Goal: Task Accomplishment & Management: Complete application form

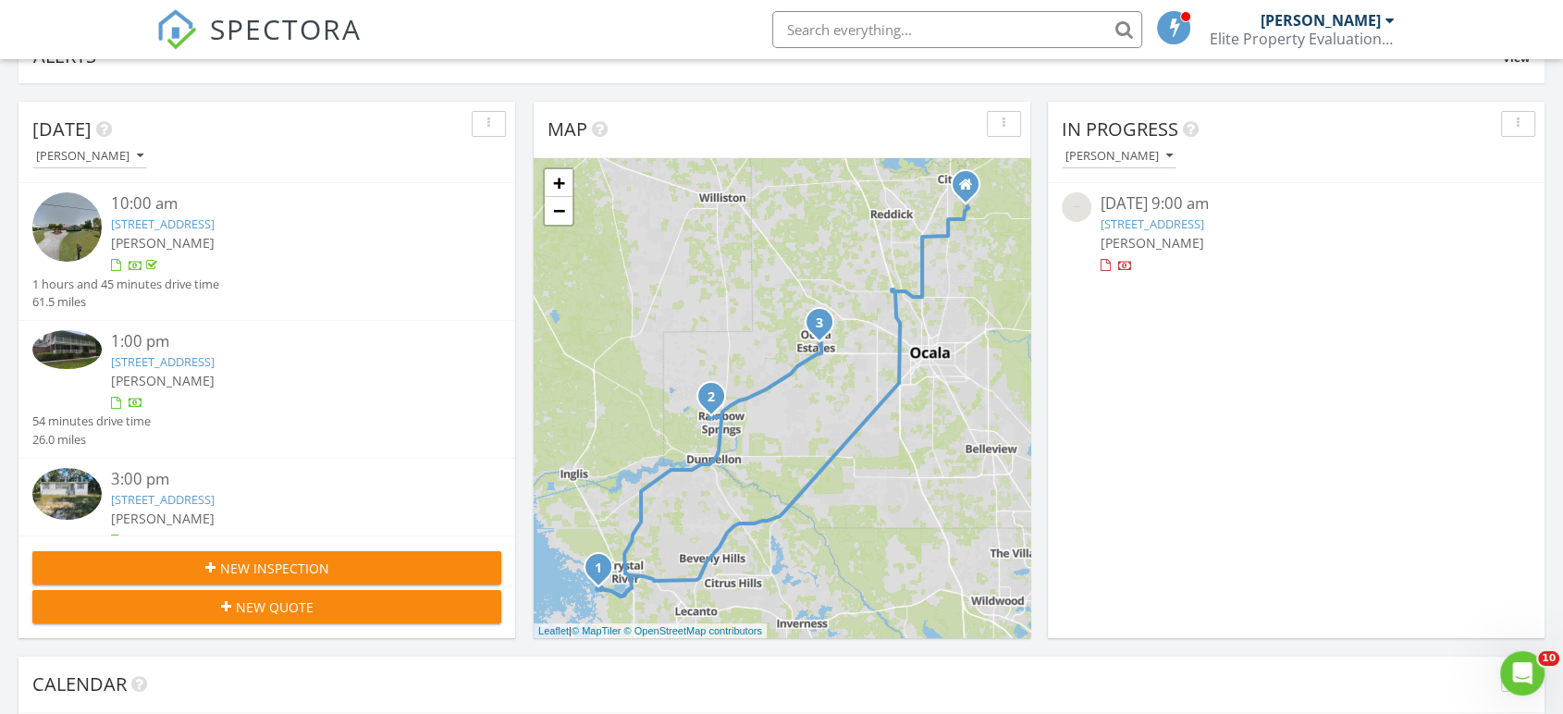
scroll to position [163, 0]
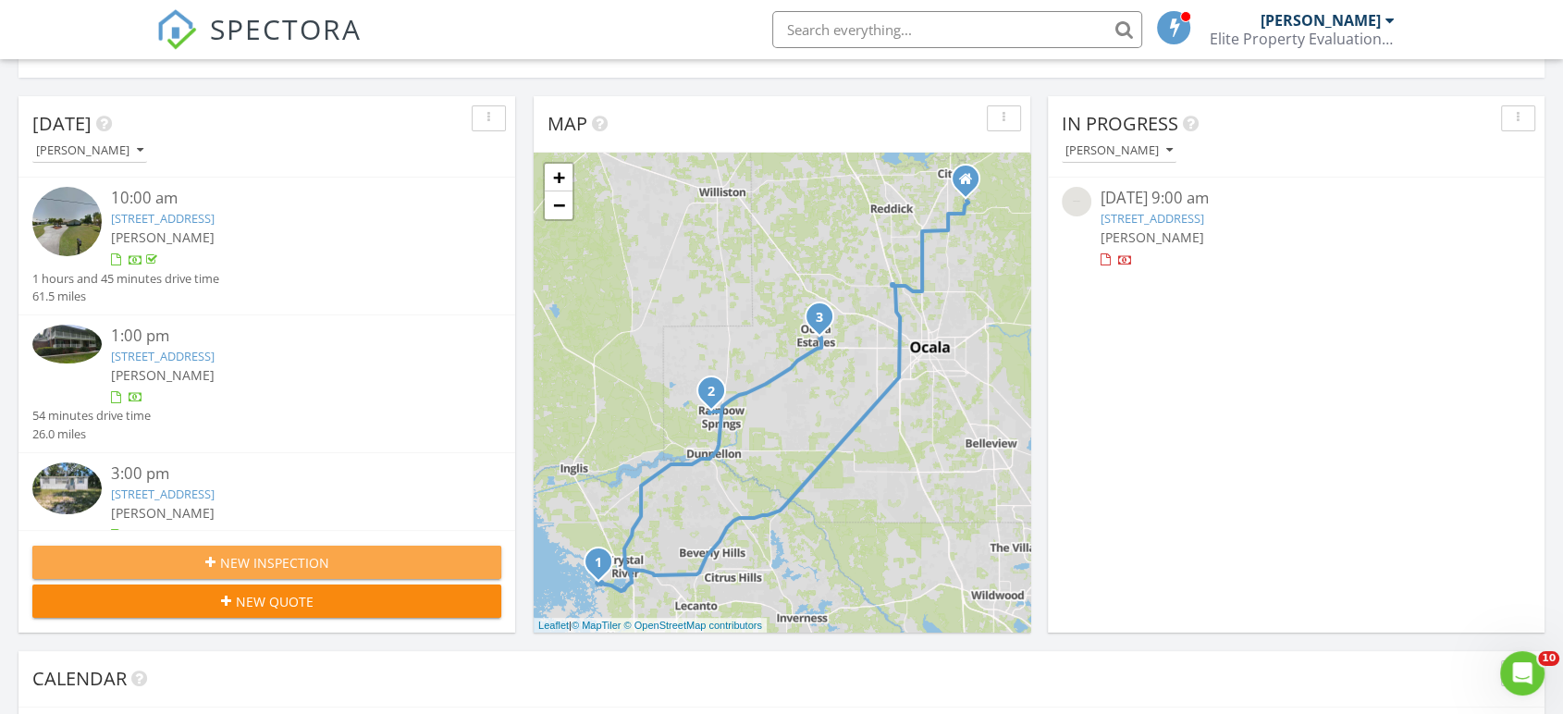
click at [243, 562] on span "New Inspection" at bounding box center [274, 562] width 109 height 19
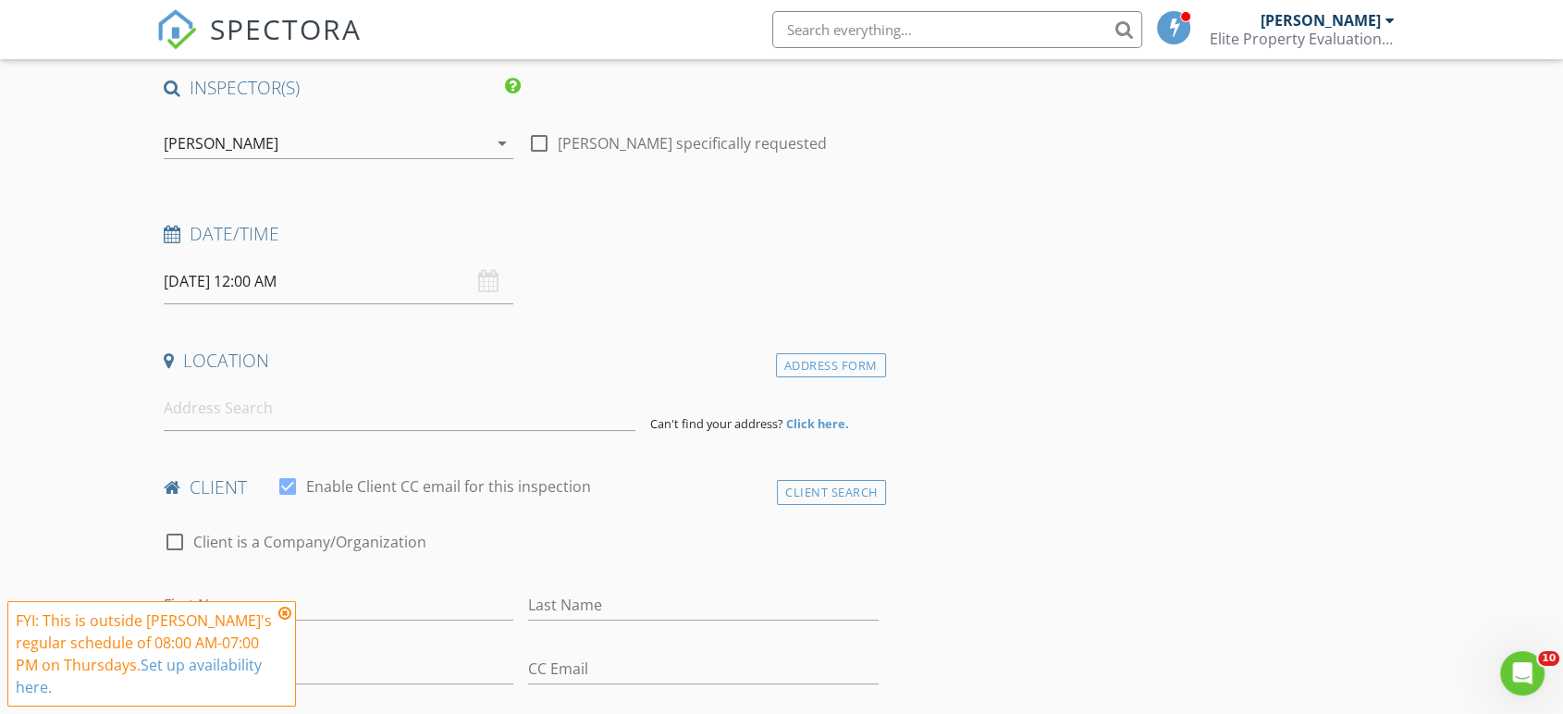
scroll to position [143, 0]
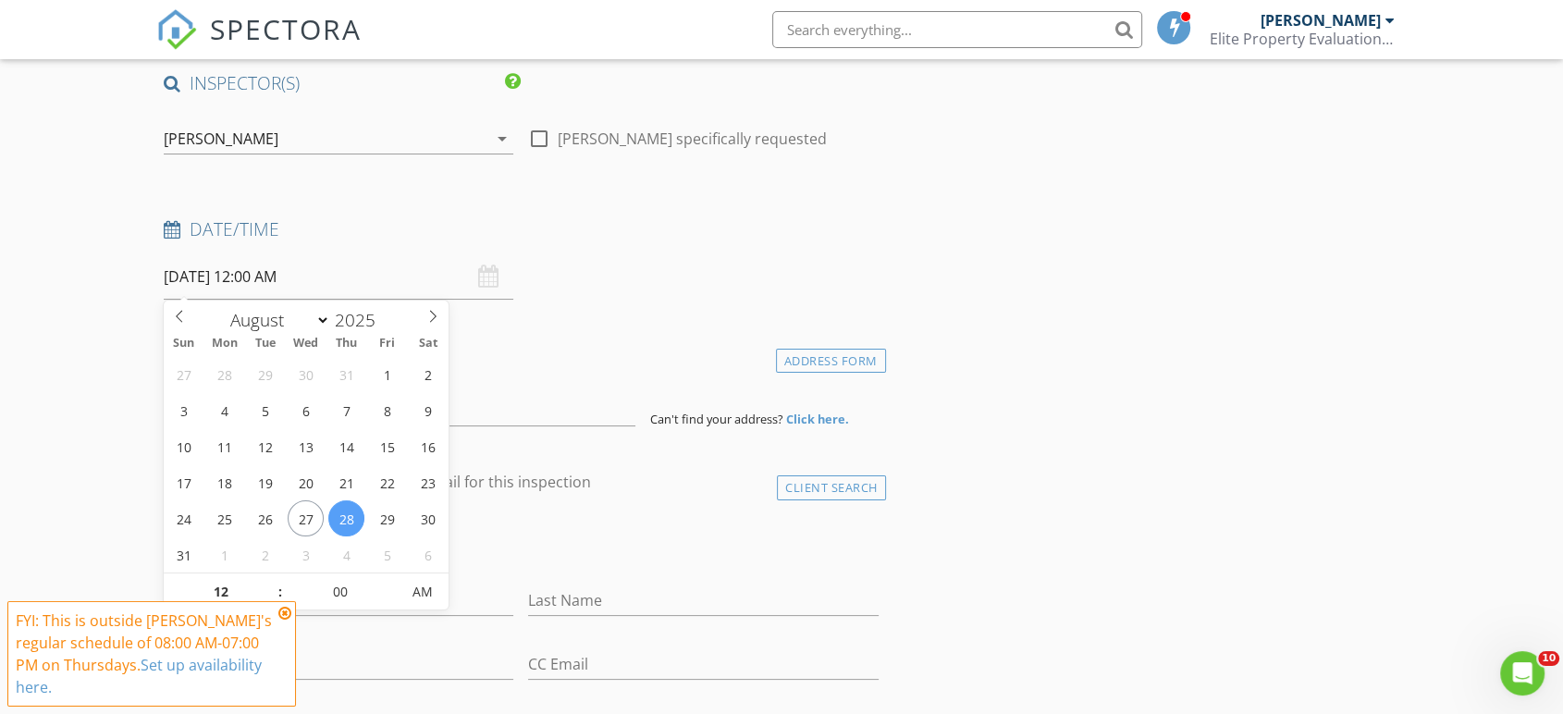
click at [324, 285] on input "08/28/2025 12:00 AM" at bounding box center [339, 276] width 350 height 45
type input "08/30/2025 12:00 AM"
type input "01"
type input "08/30/2025 1:00 AM"
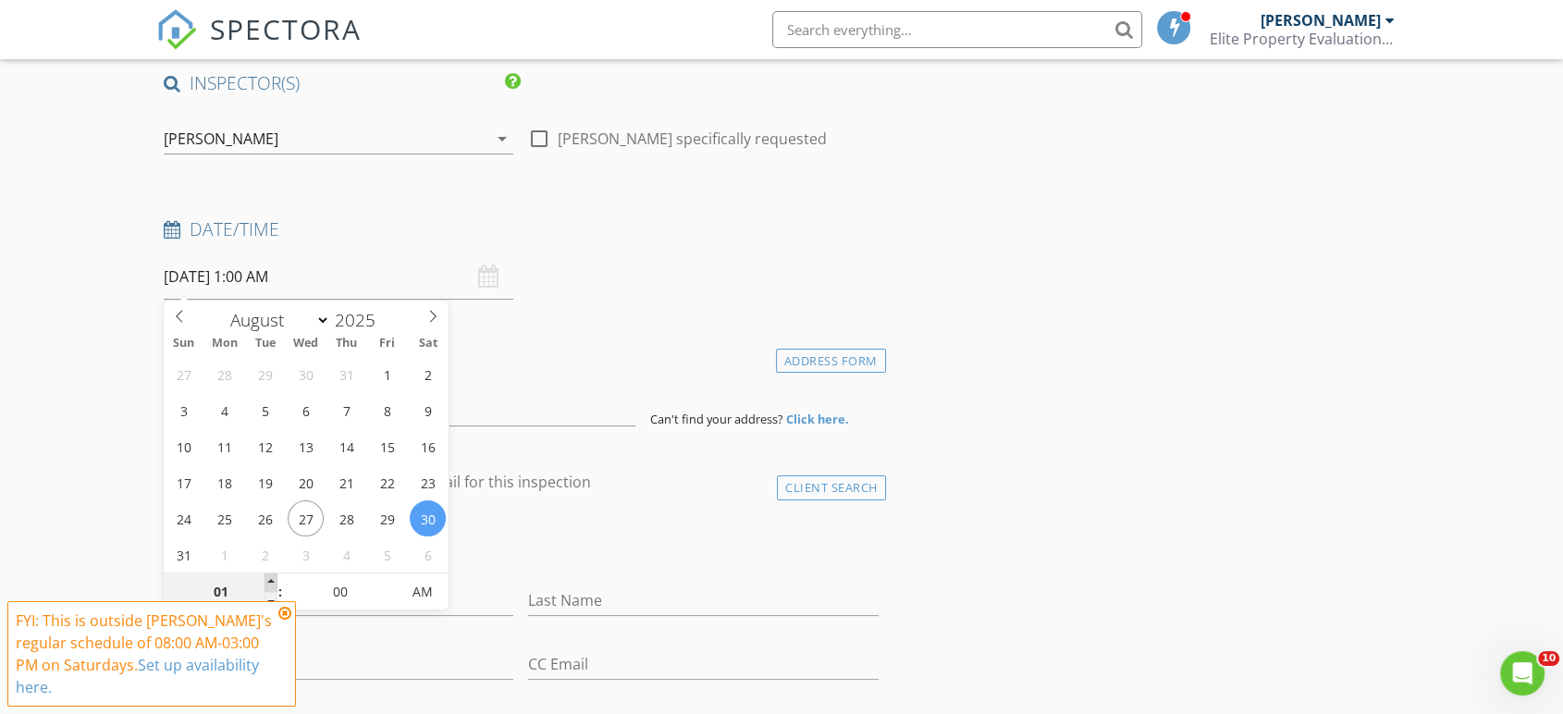
click at [267, 585] on span at bounding box center [271, 583] width 13 height 19
type input "02"
type input "08/30/2025 2:00 AM"
click at [267, 585] on span at bounding box center [271, 583] width 13 height 19
type input "03"
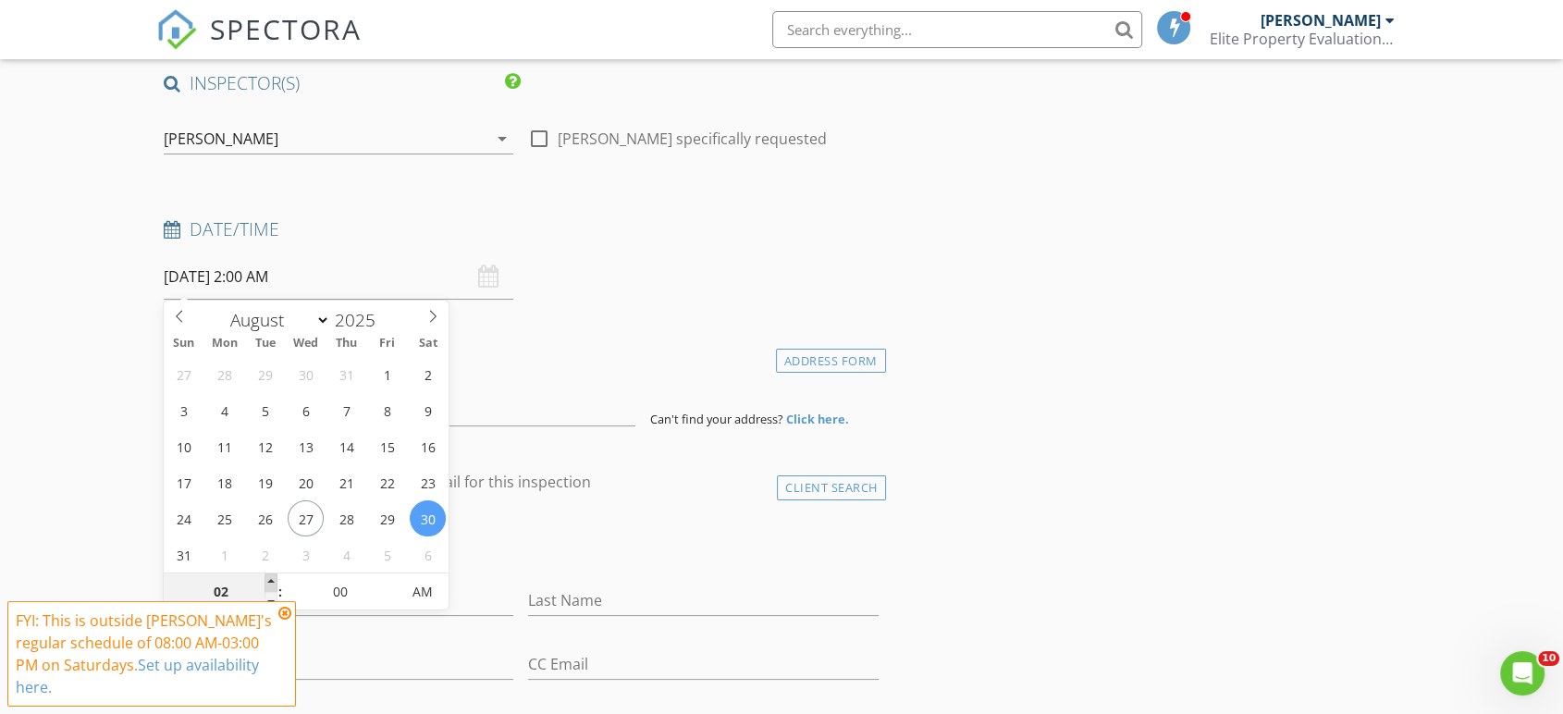
type input "08/30/2025 3:00 AM"
click at [267, 585] on span at bounding box center [271, 583] width 13 height 19
type input "04"
type input "08/30/2025 4:00 AM"
click at [267, 585] on span at bounding box center [271, 583] width 13 height 19
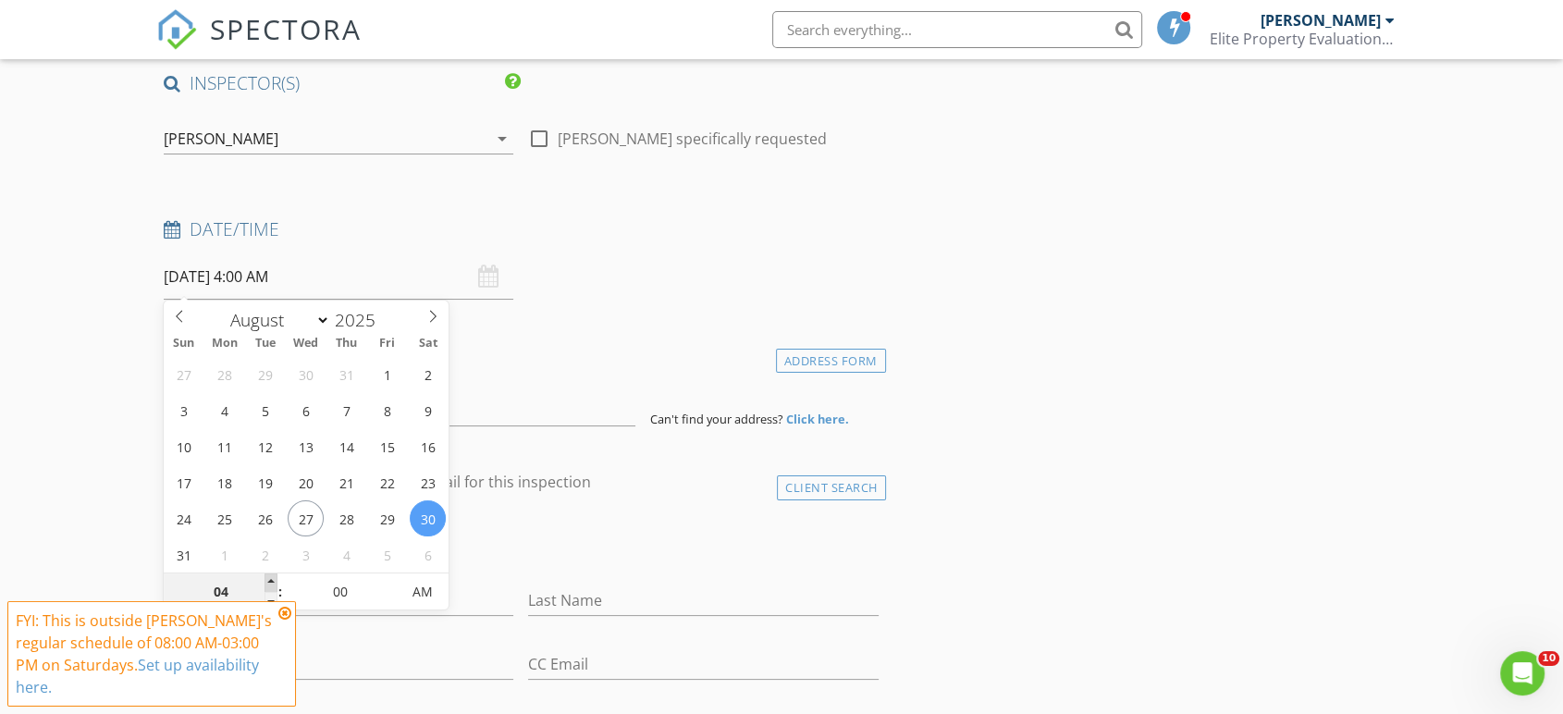
type input "05"
type input "08/30/2025 5:00 AM"
click at [267, 585] on span at bounding box center [271, 583] width 13 height 19
type input "06"
type input "08/30/2025 6:00 AM"
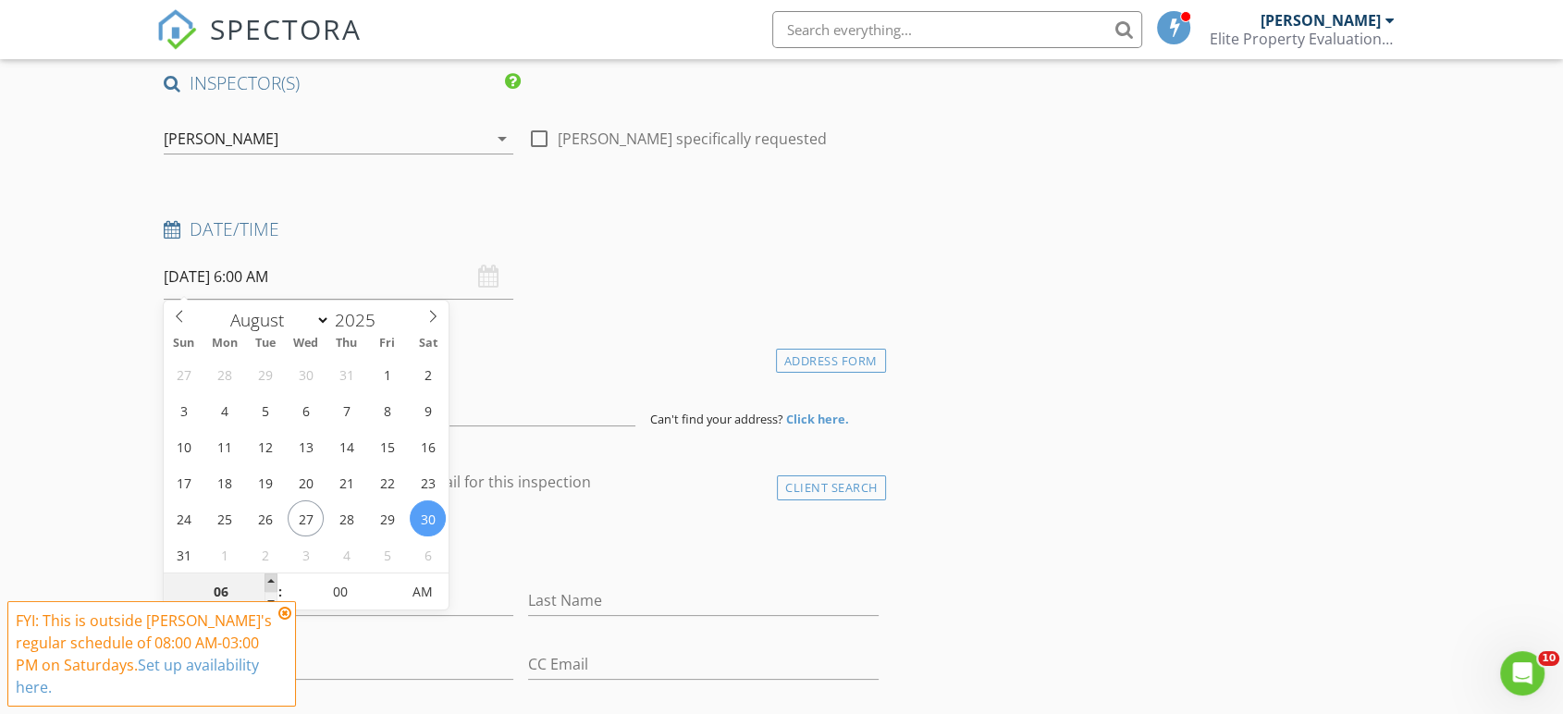
click at [267, 585] on span at bounding box center [271, 583] width 13 height 19
type input "07"
type input "08/30/2025 7:00 AM"
click at [267, 585] on span at bounding box center [271, 583] width 13 height 19
type input "08"
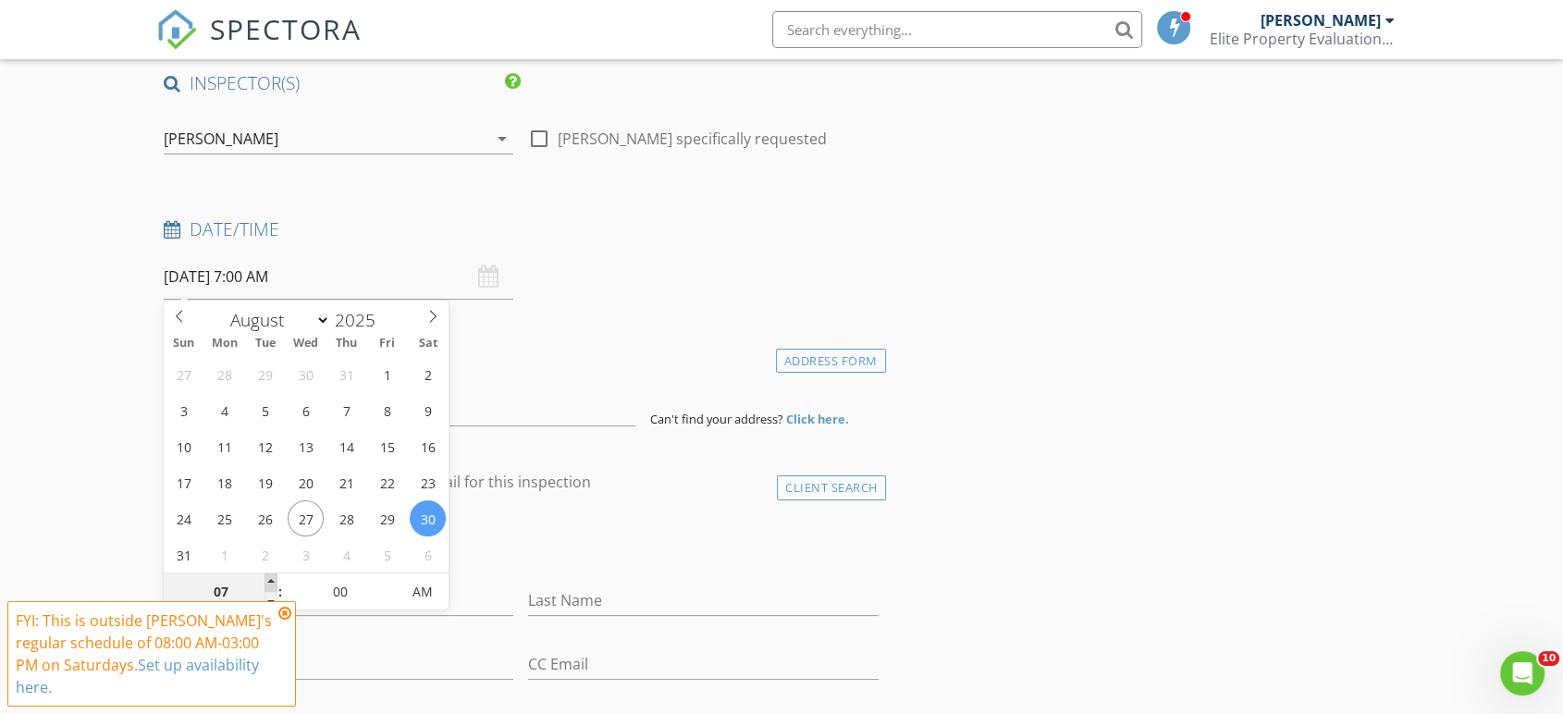
type input "08/30/2025 8:00 AM"
click at [267, 585] on span at bounding box center [271, 583] width 13 height 19
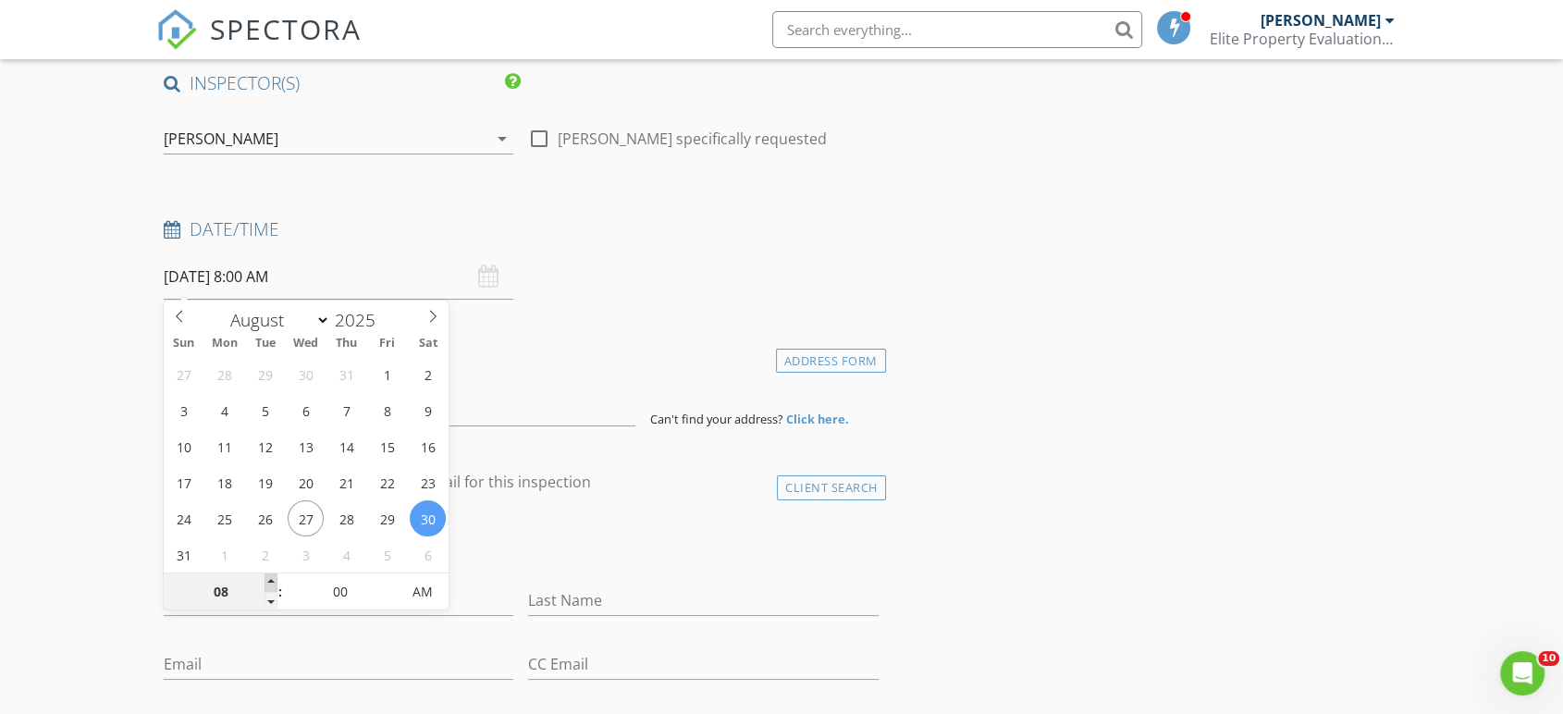
type input "09"
type input "08/30/2025 9:00 AM"
click at [267, 585] on span at bounding box center [271, 583] width 13 height 19
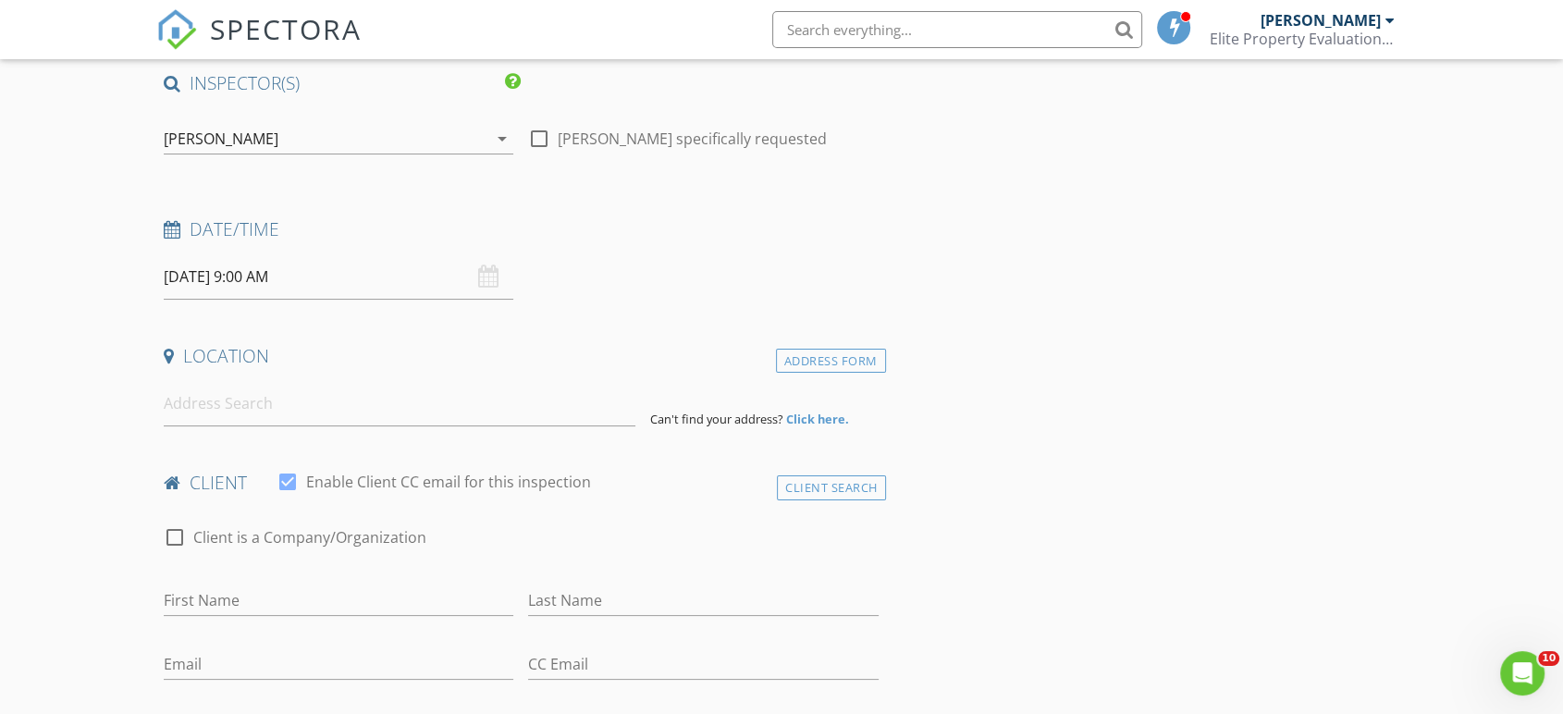
click at [197, 402] on input at bounding box center [400, 403] width 472 height 45
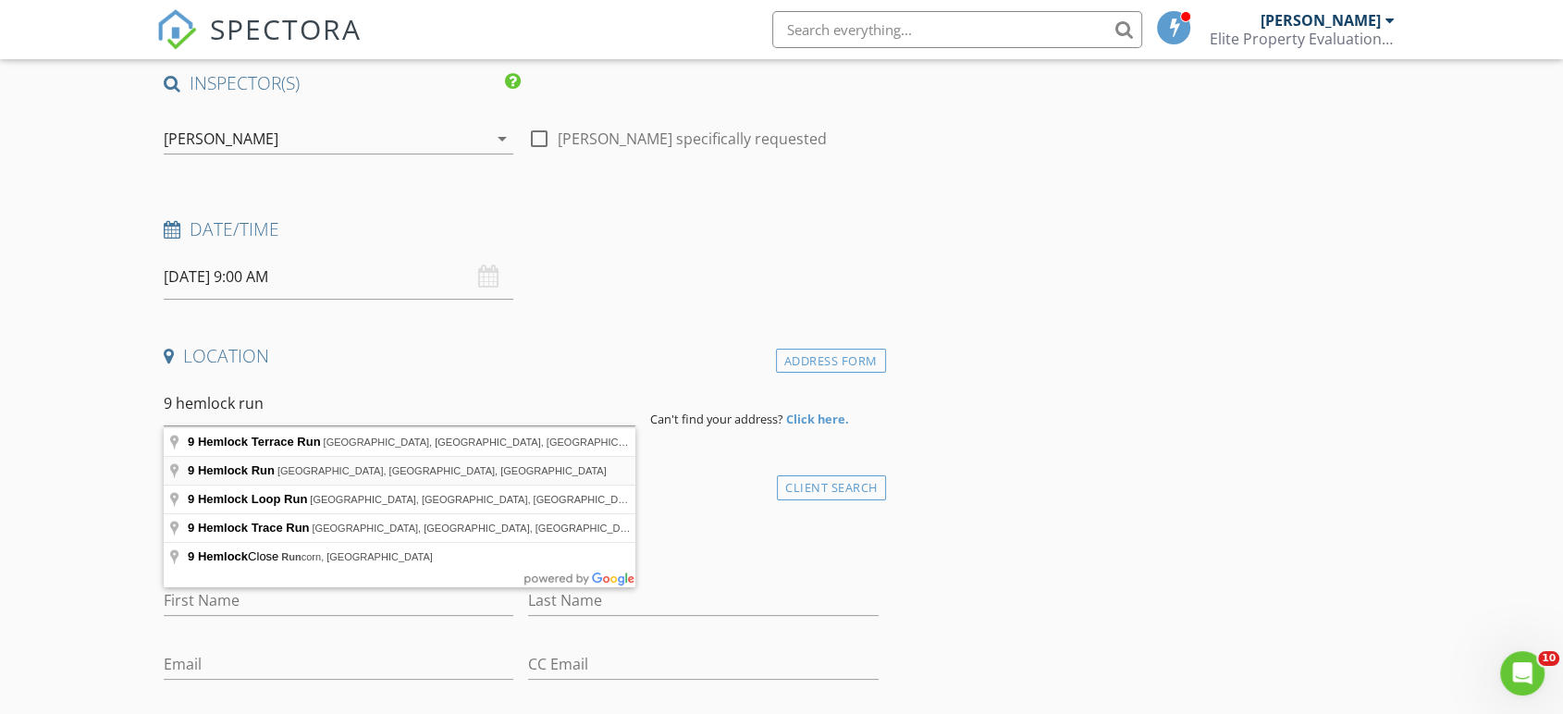
type input "9 Hemlock Run, Ocala, FL, USA"
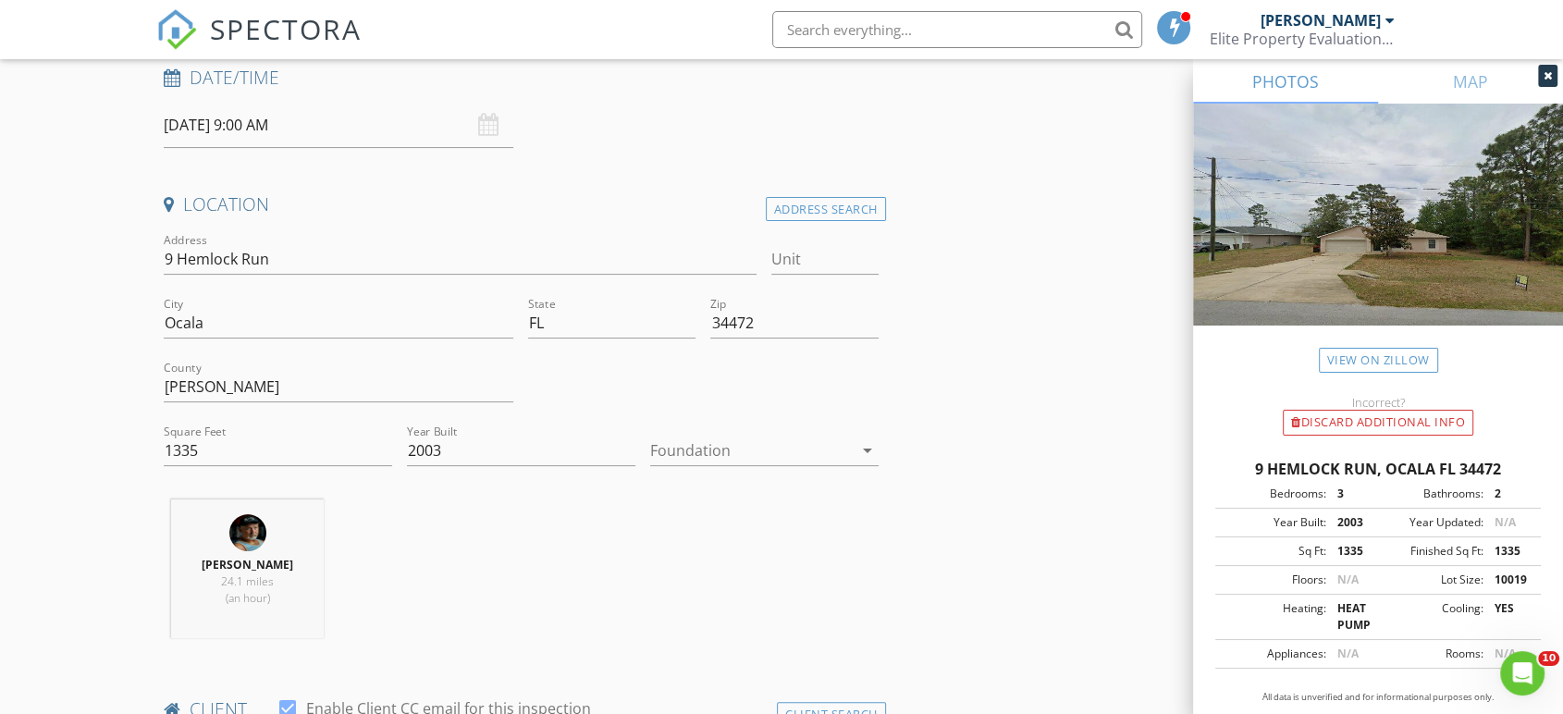
scroll to position [301, 0]
click at [696, 439] on div at bounding box center [751, 445] width 203 height 30
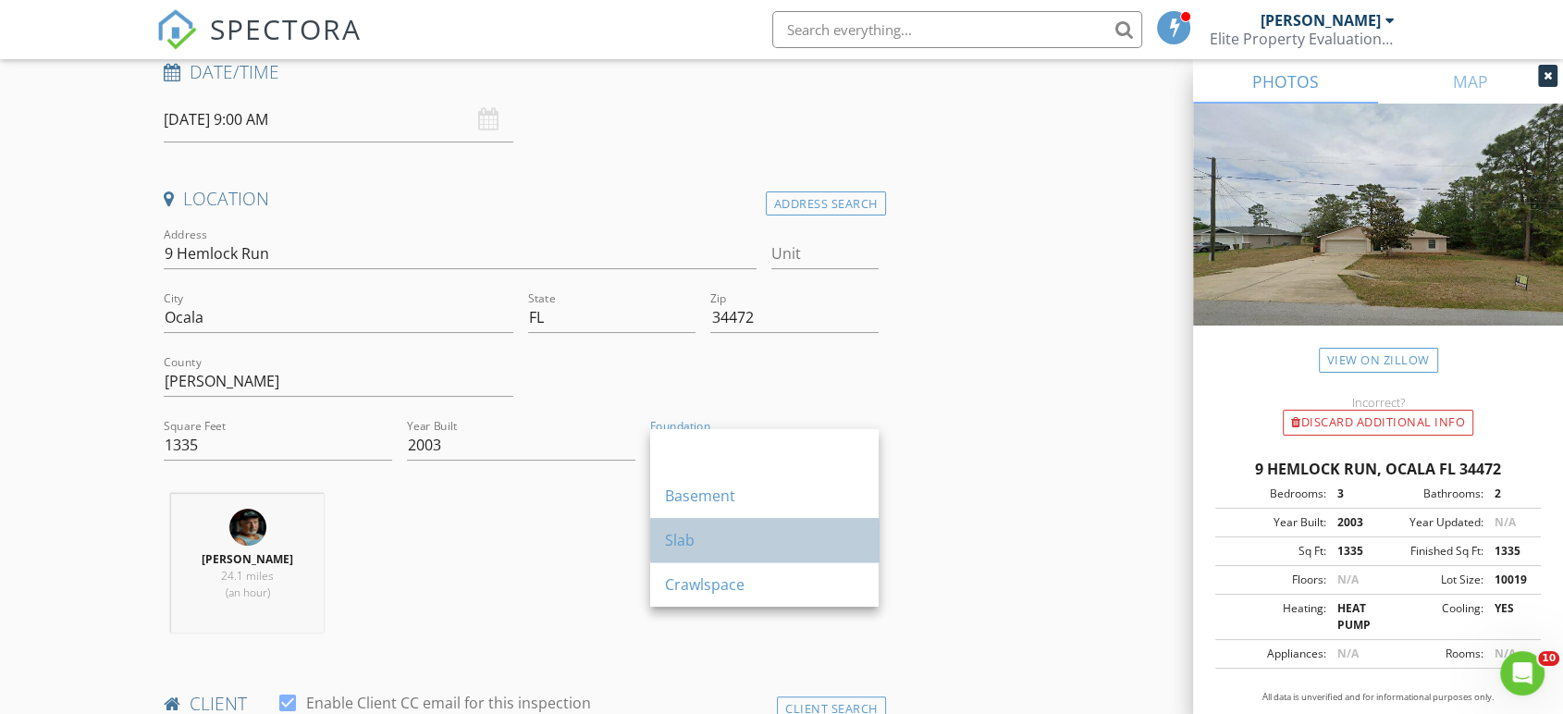
click at [673, 542] on div "Slab" at bounding box center [764, 540] width 199 height 22
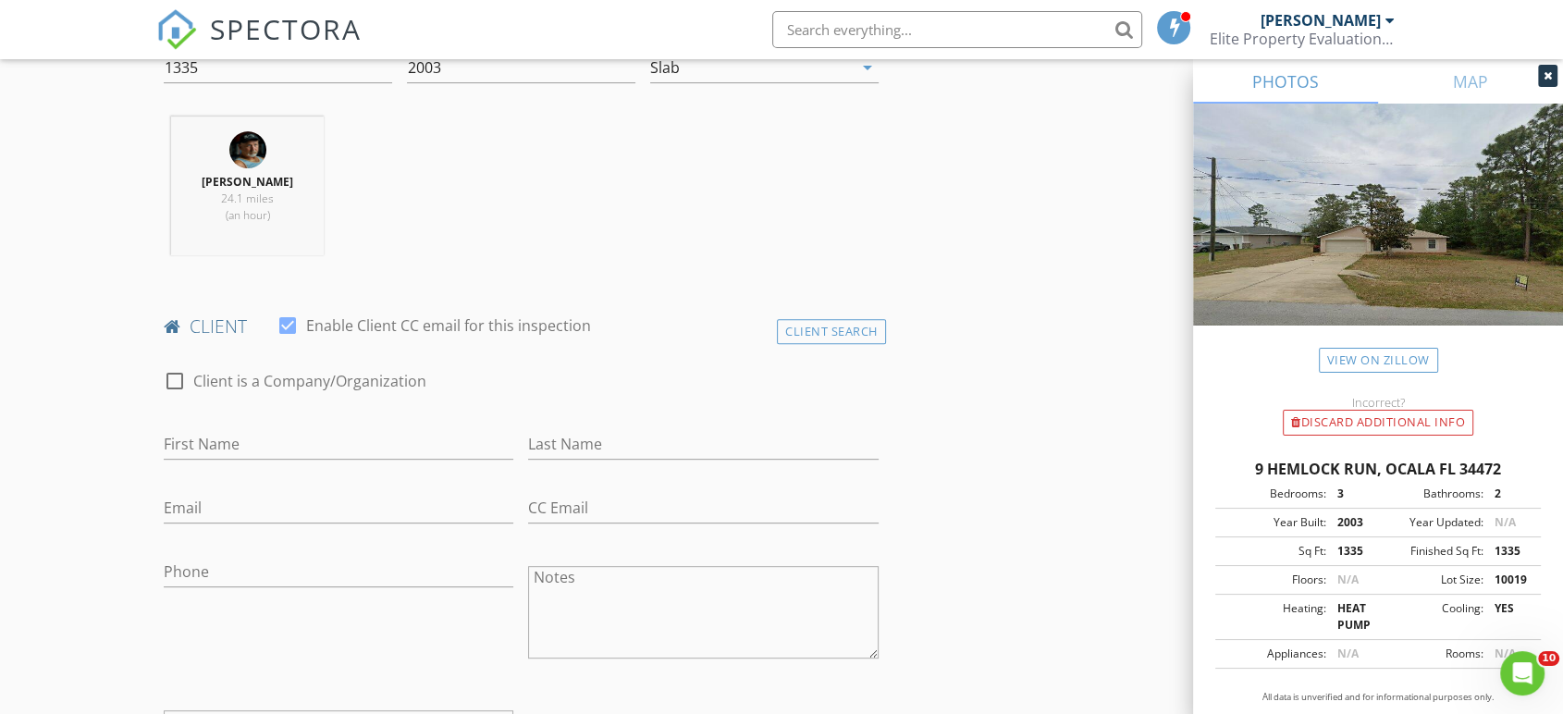
scroll to position [680, 0]
click at [276, 439] on input "First Name" at bounding box center [339, 442] width 350 height 31
click at [287, 420] on div "First Name" at bounding box center [339, 446] width 350 height 60
click at [275, 442] on input "First Name" at bounding box center [339, 442] width 350 height 31
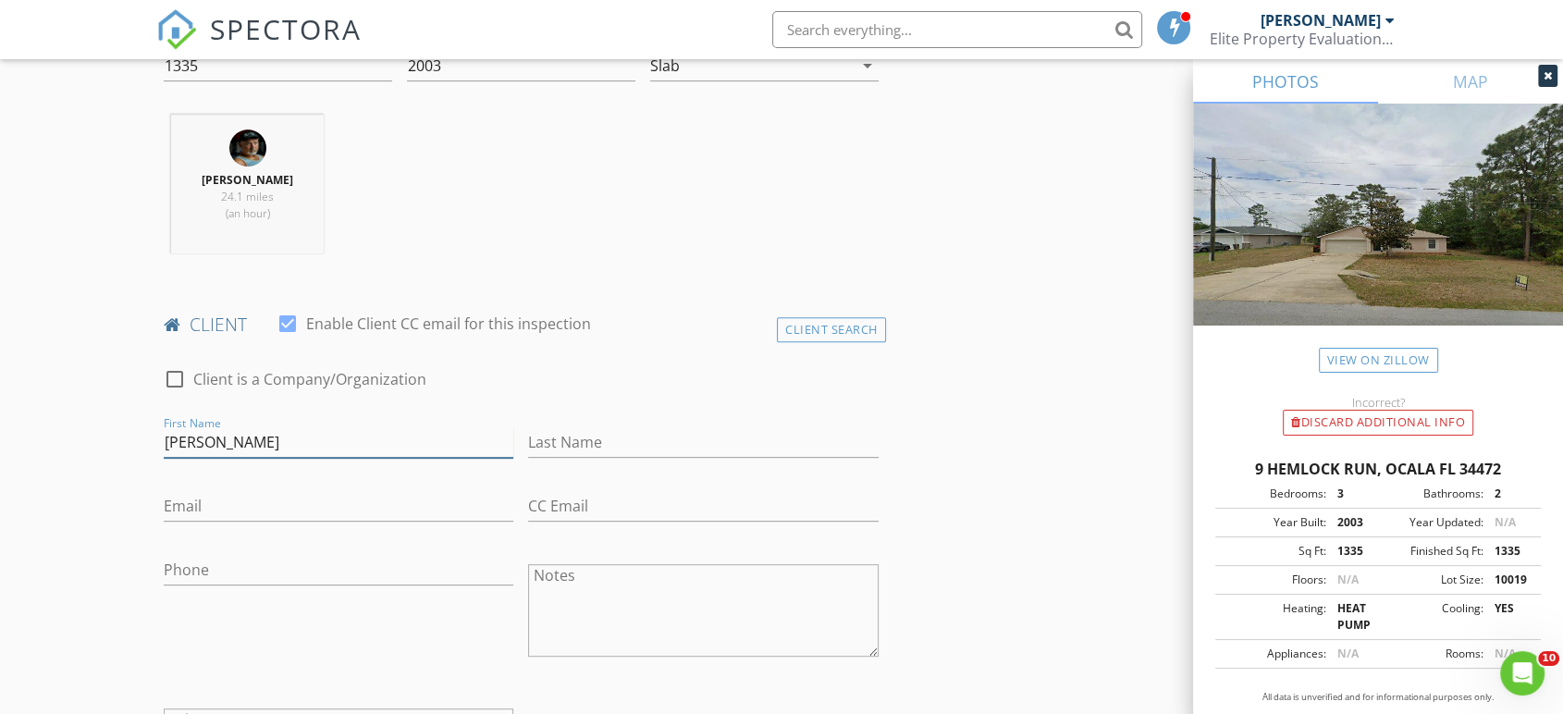
type input "Felicita"
type input "Pizarro"
click at [234, 357] on div "check_box_outline_blank Client is a Company/Organization" at bounding box center [521, 381] width 730 height 63
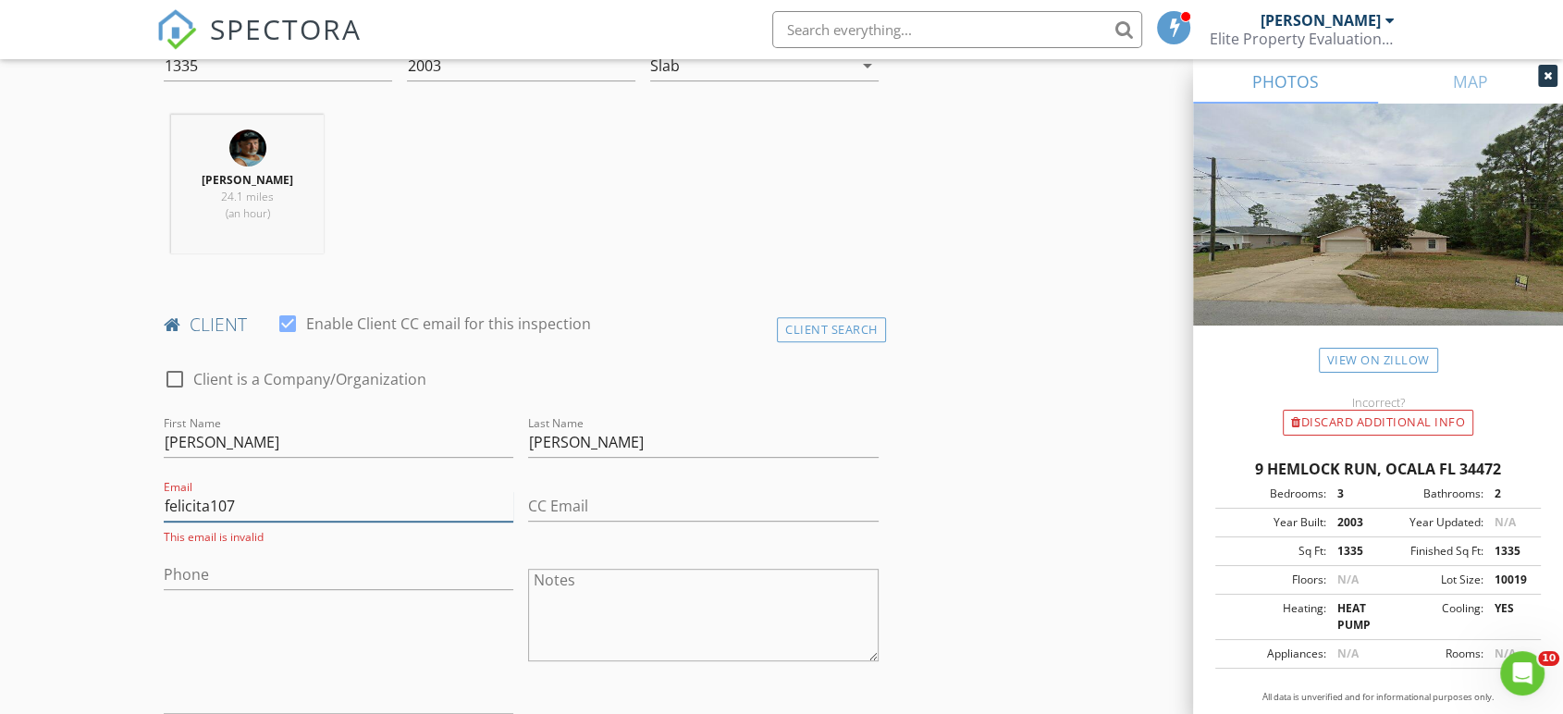
click at [253, 504] on input "felicita107" at bounding box center [339, 506] width 350 height 31
click at [253, 504] on input "felicita107@yahoo.com" at bounding box center [339, 506] width 350 height 31
type input "felicita107@yahoo.com"
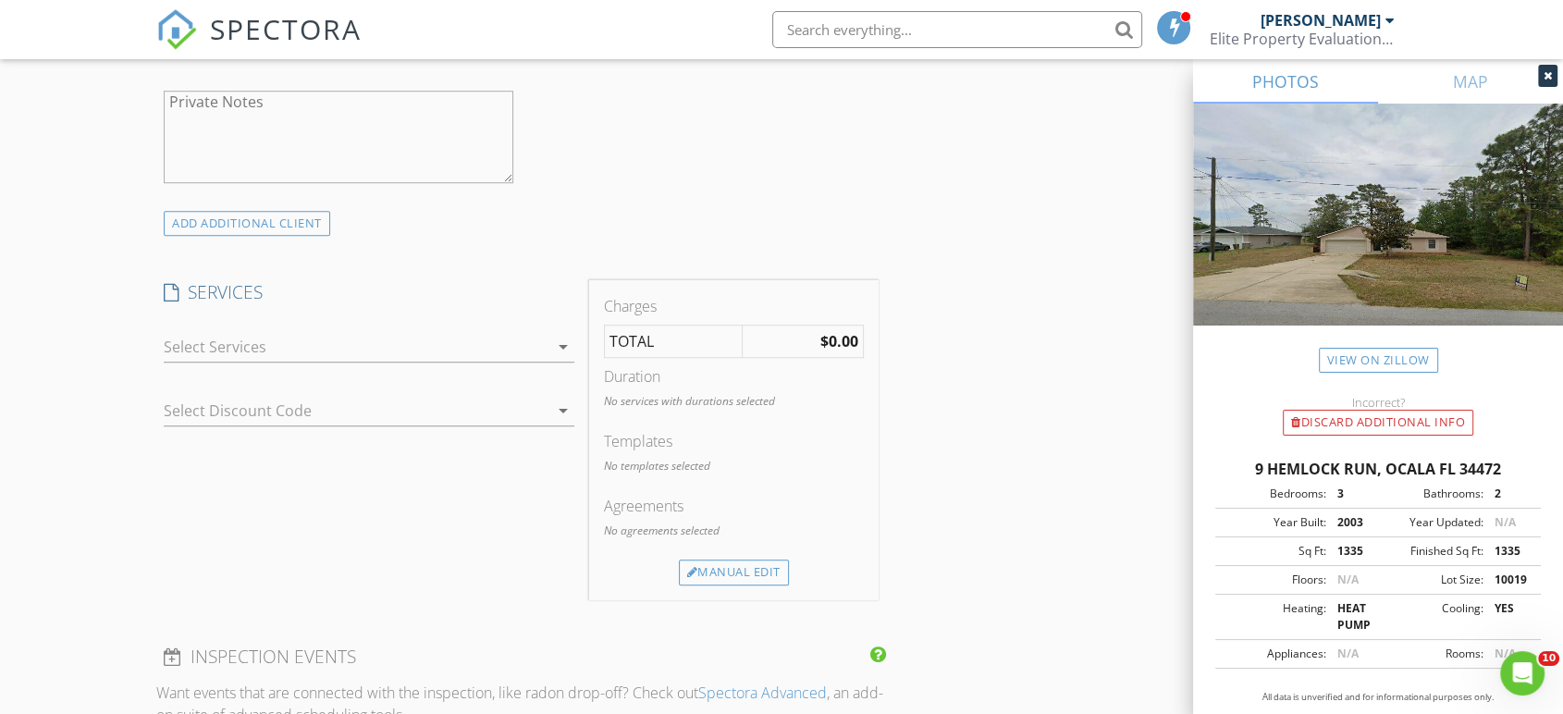
scroll to position [1299, 0]
type input "813-900-2338"
click at [338, 348] on div at bounding box center [356, 346] width 385 height 30
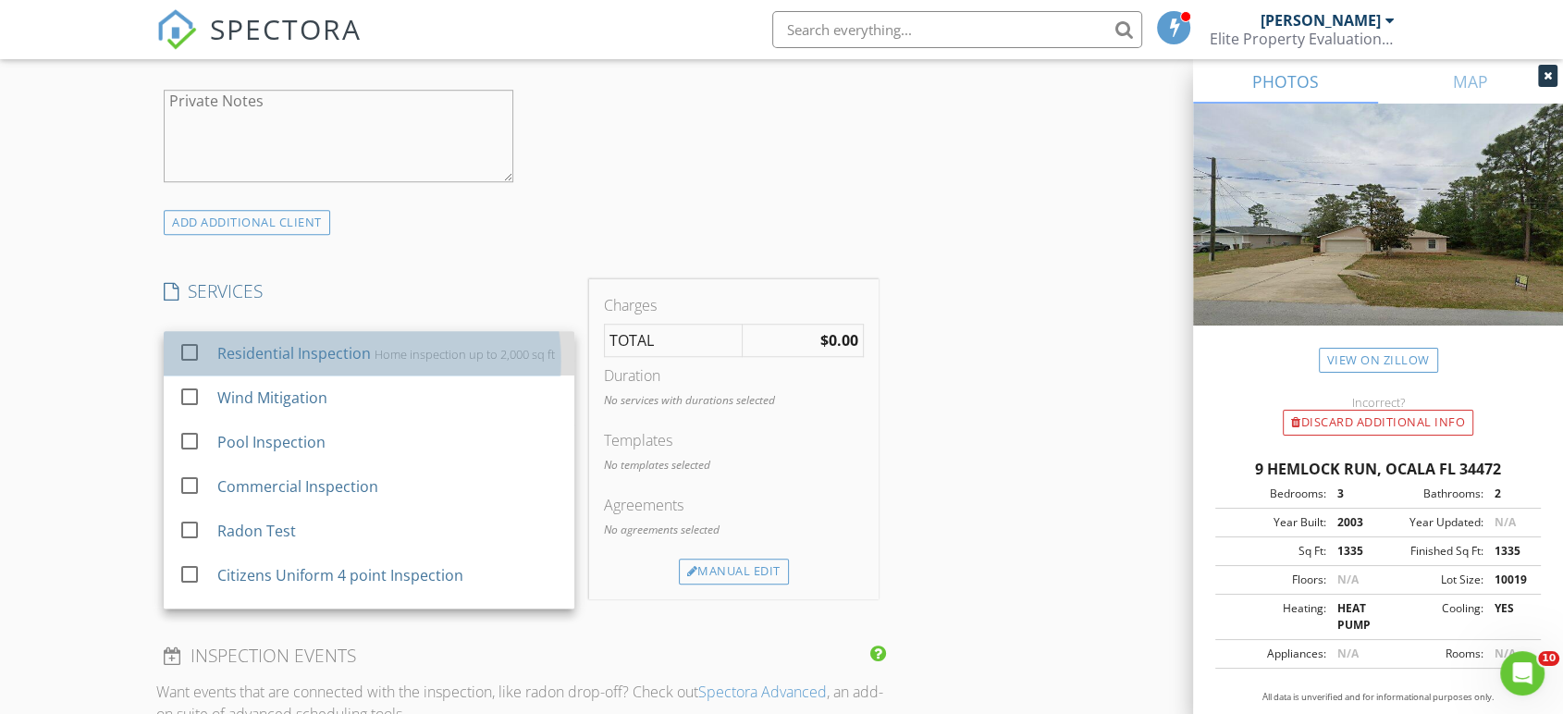
click at [327, 353] on div "Residential Inspection" at bounding box center [294, 353] width 154 height 22
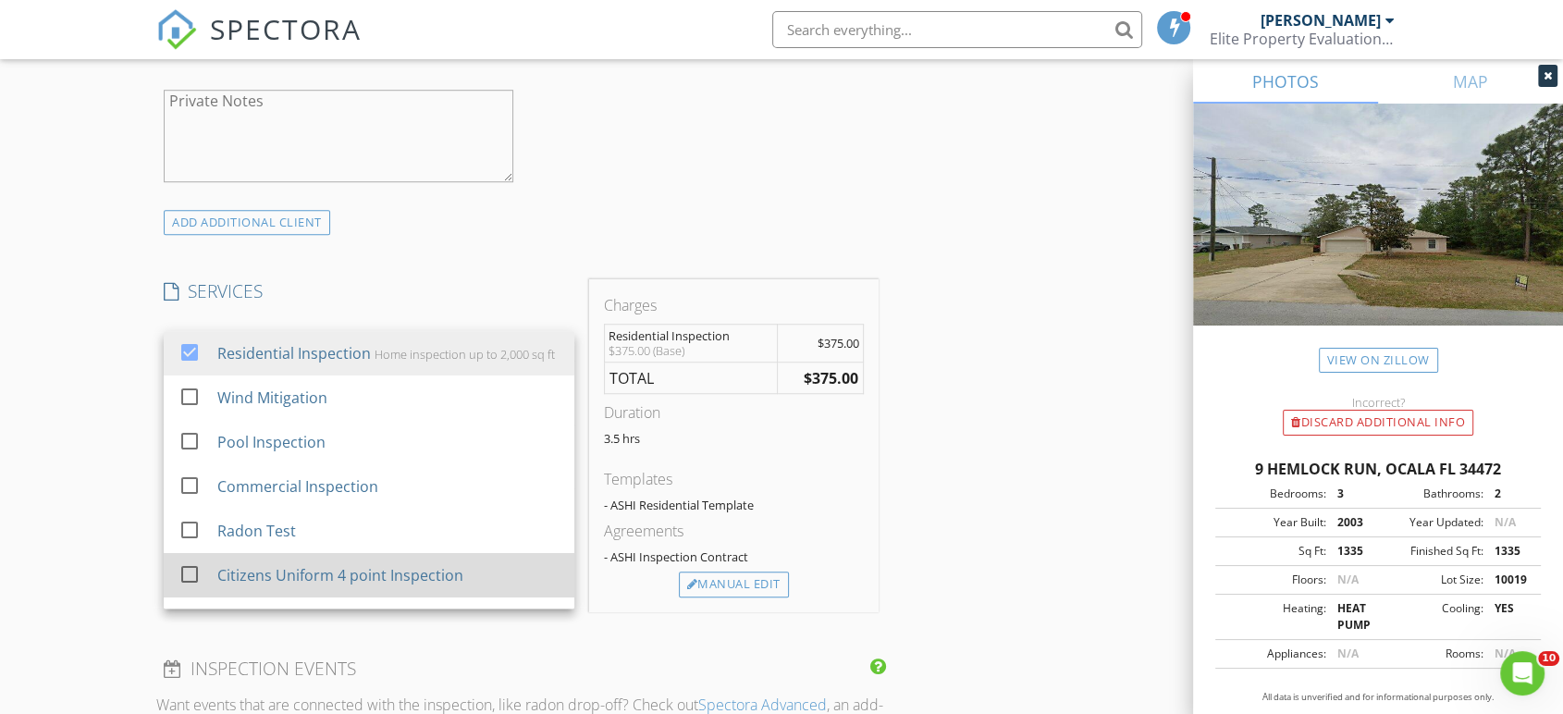
click at [271, 575] on div "Citizens Uniform 4 point Inspection" at bounding box center [388, 575] width 342 height 37
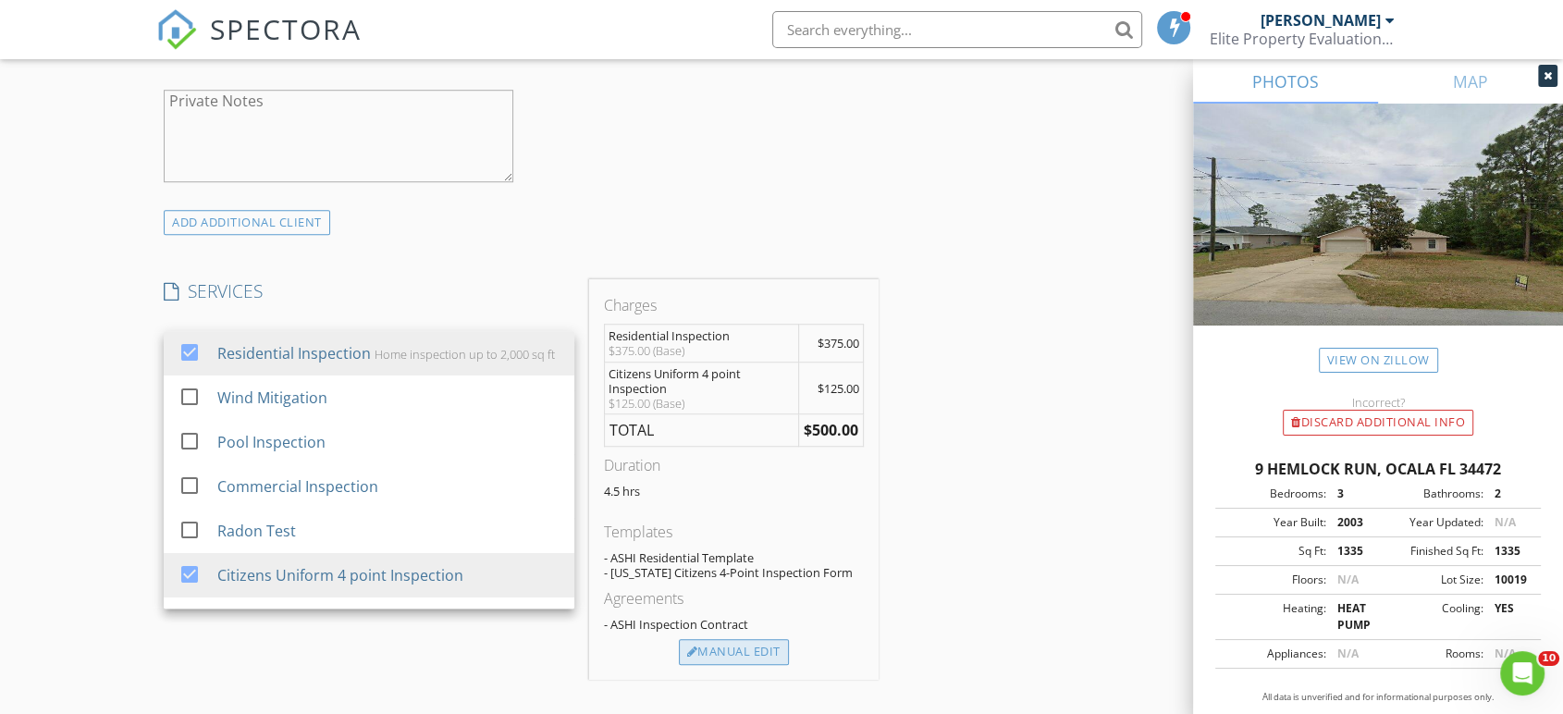
click at [725, 653] on div "Manual Edit" at bounding box center [734, 652] width 110 height 26
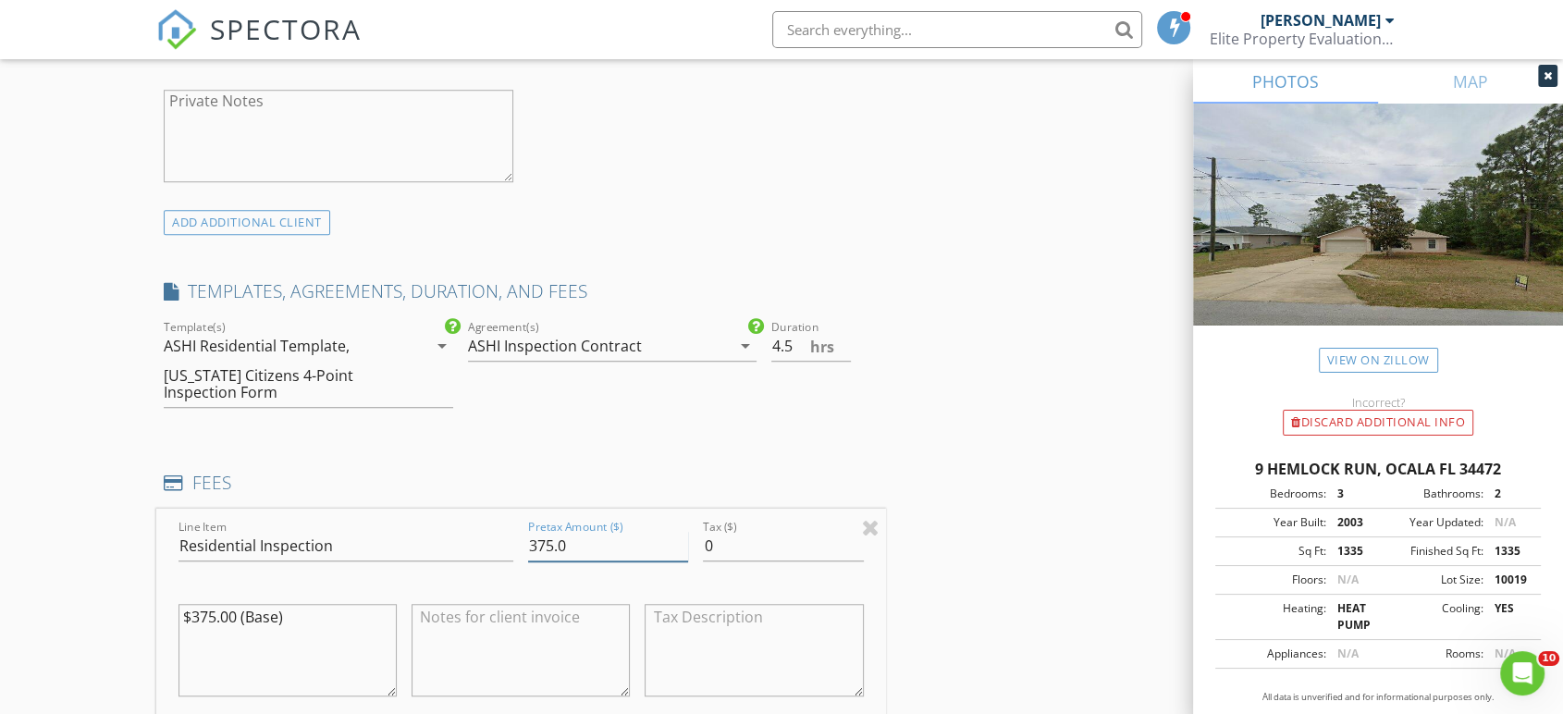
click at [591, 543] on input "375.0" at bounding box center [608, 546] width 160 height 31
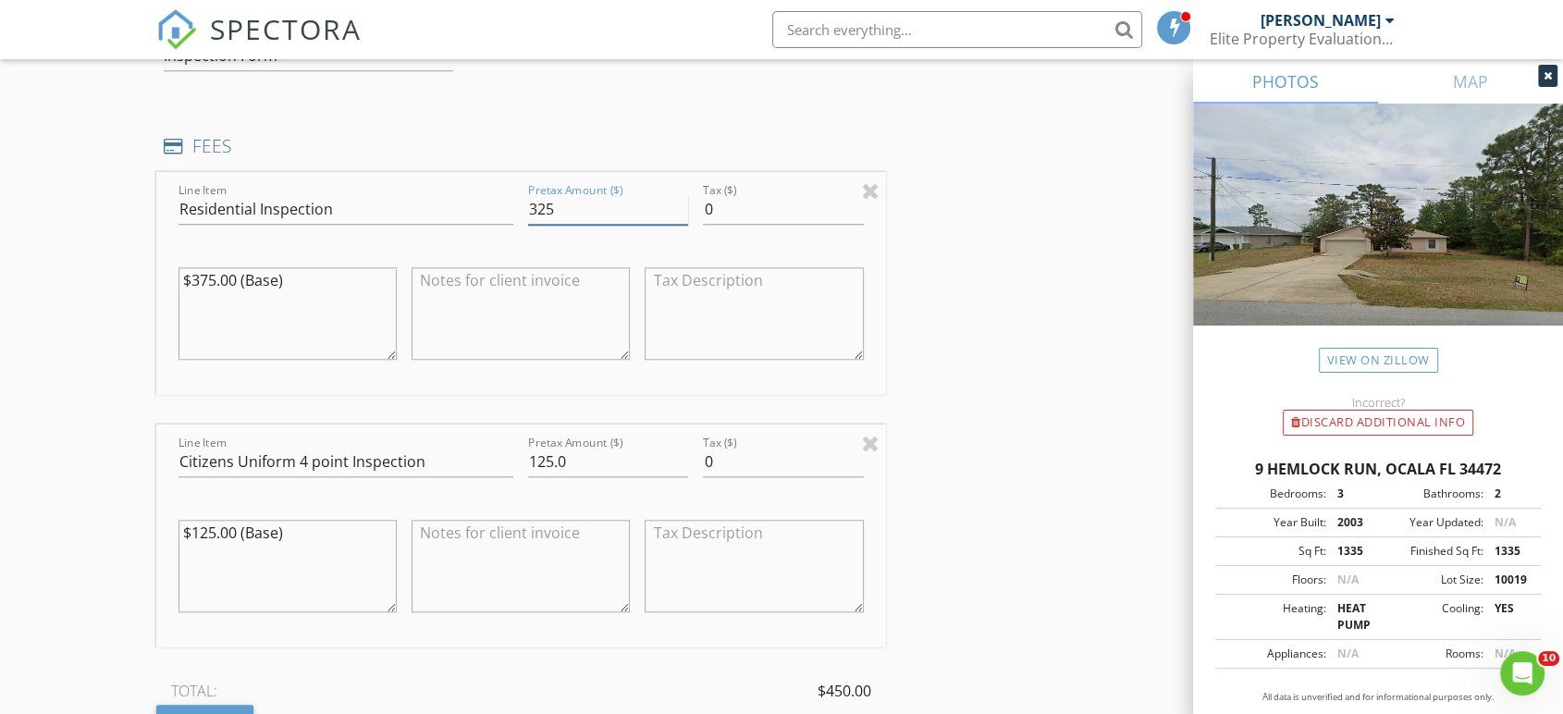
scroll to position [1643, 0]
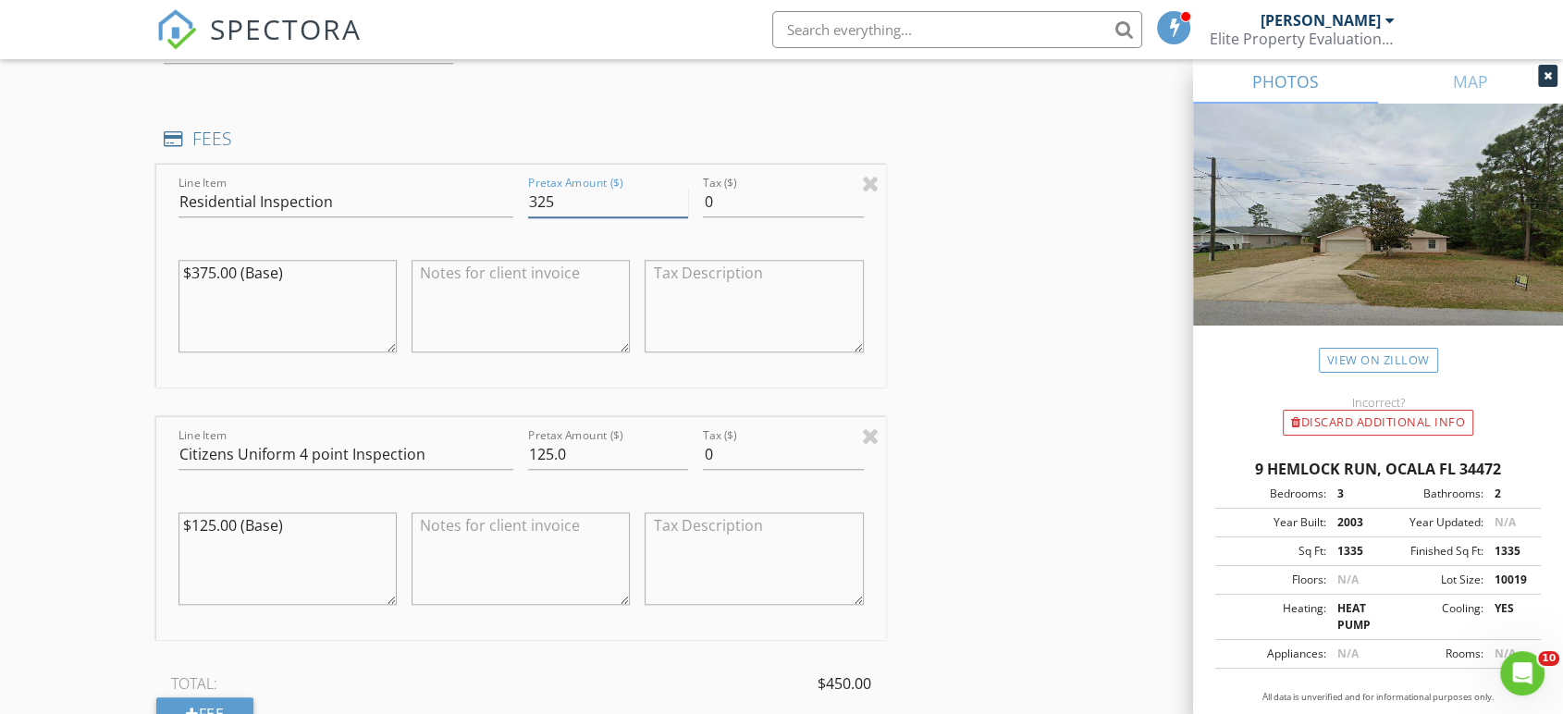
type input "325"
click at [539, 451] on input "125.0" at bounding box center [608, 454] width 160 height 31
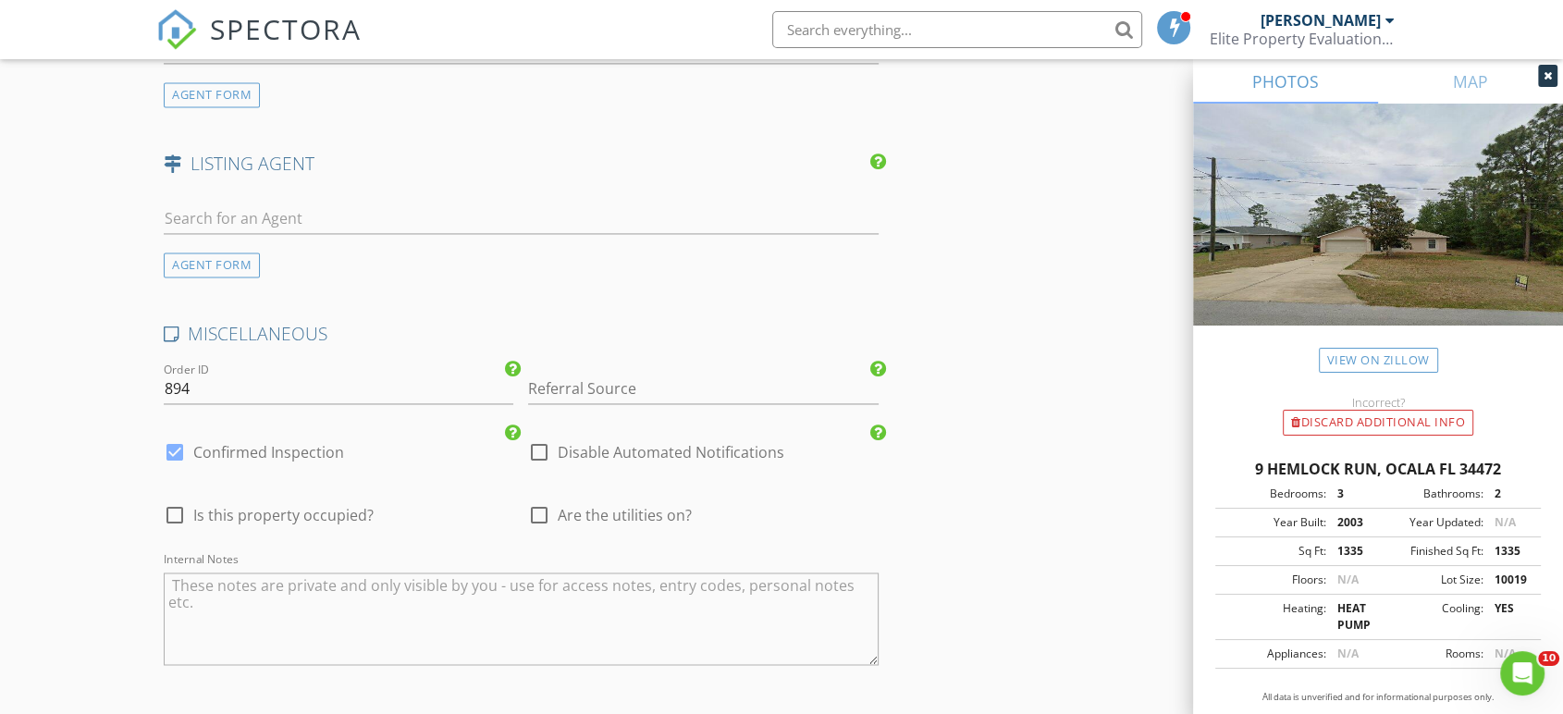
scroll to position [2832, 0]
type input "25.0"
click at [220, 257] on div "AGENT FORM" at bounding box center [212, 262] width 96 height 25
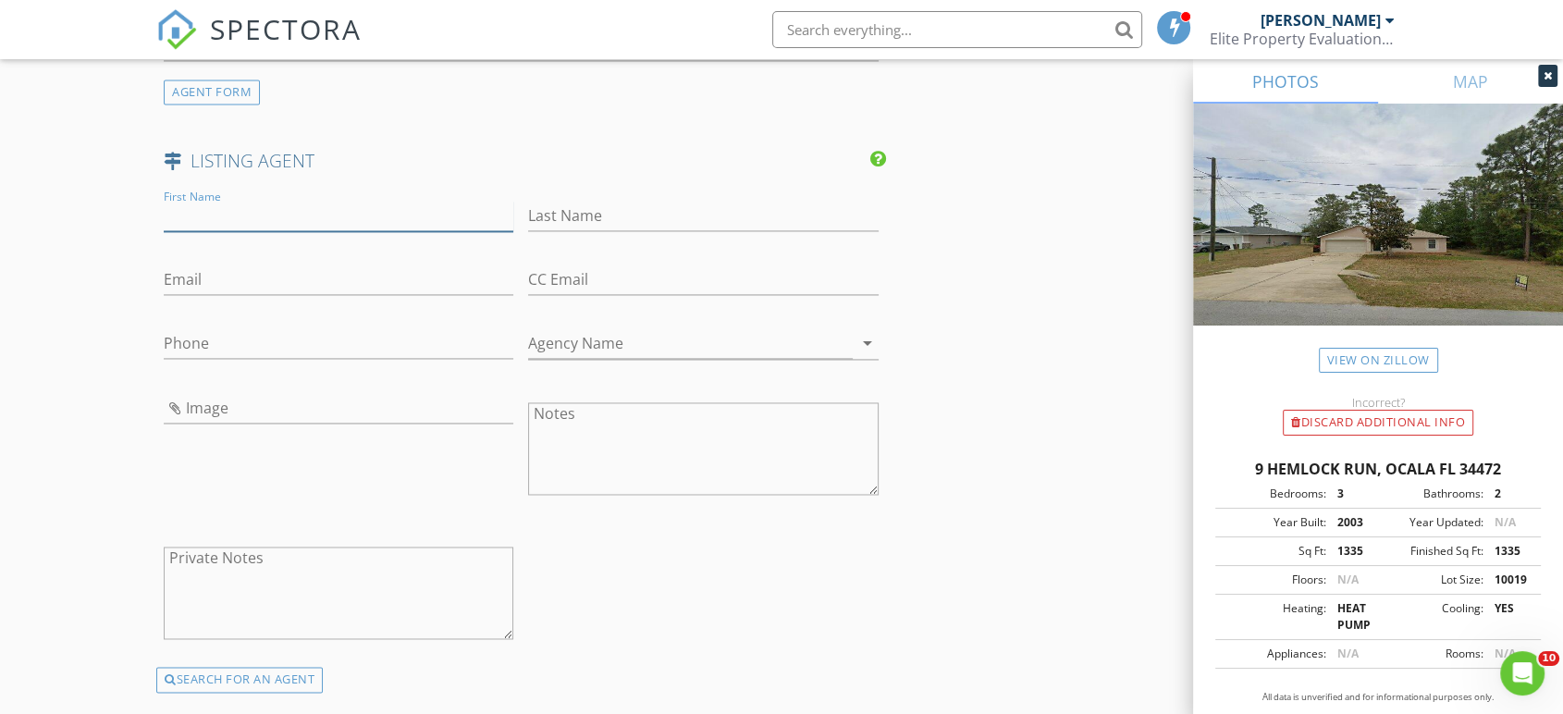
click at [203, 218] on input "First Name" at bounding box center [339, 216] width 350 height 31
type input "Cristina"
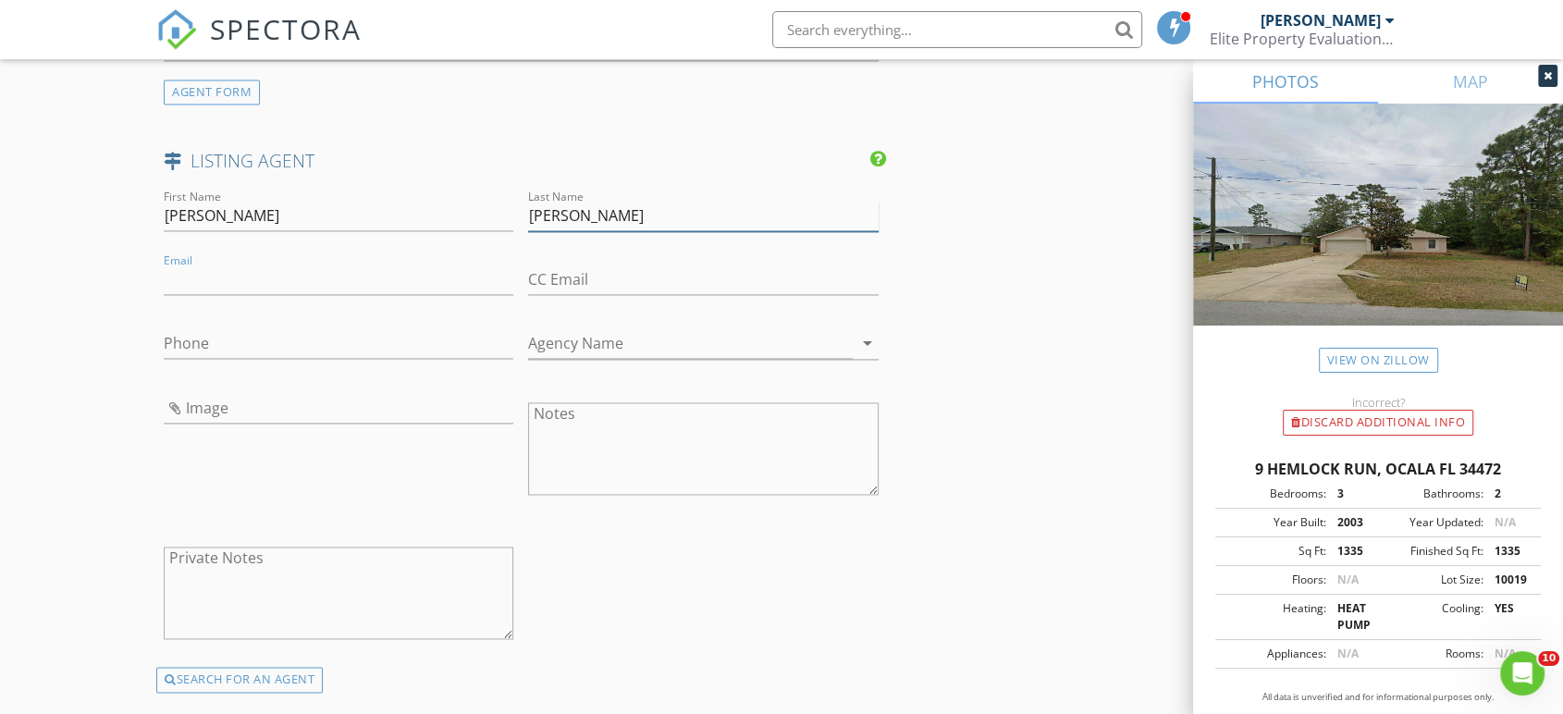
click at [585, 203] on input "Marie" at bounding box center [703, 216] width 350 height 31
click at [587, 215] on input "Marie" at bounding box center [703, 216] width 350 height 31
type input "M"
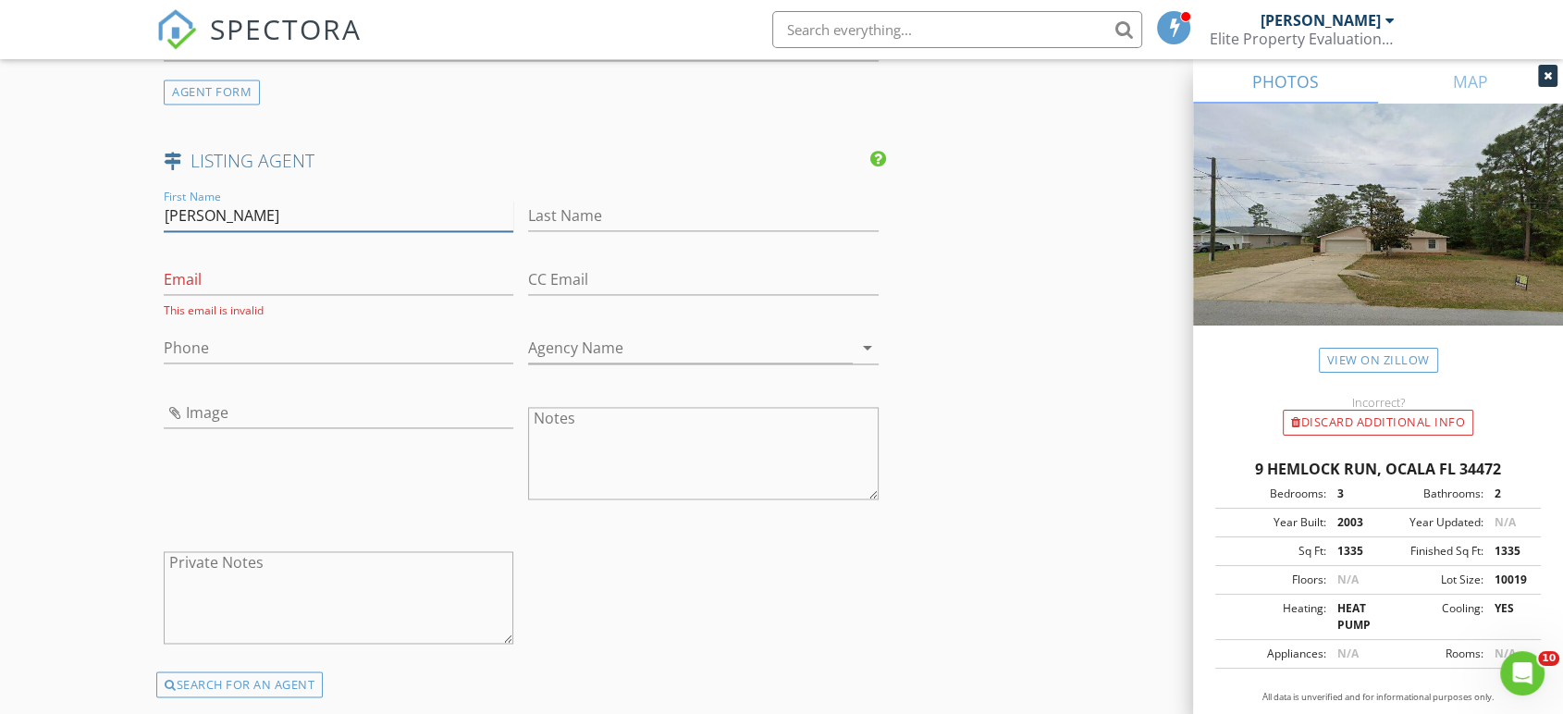
click at [430, 213] on input "Cristina" at bounding box center [339, 216] width 350 height 31
type input "Cristina Marie"
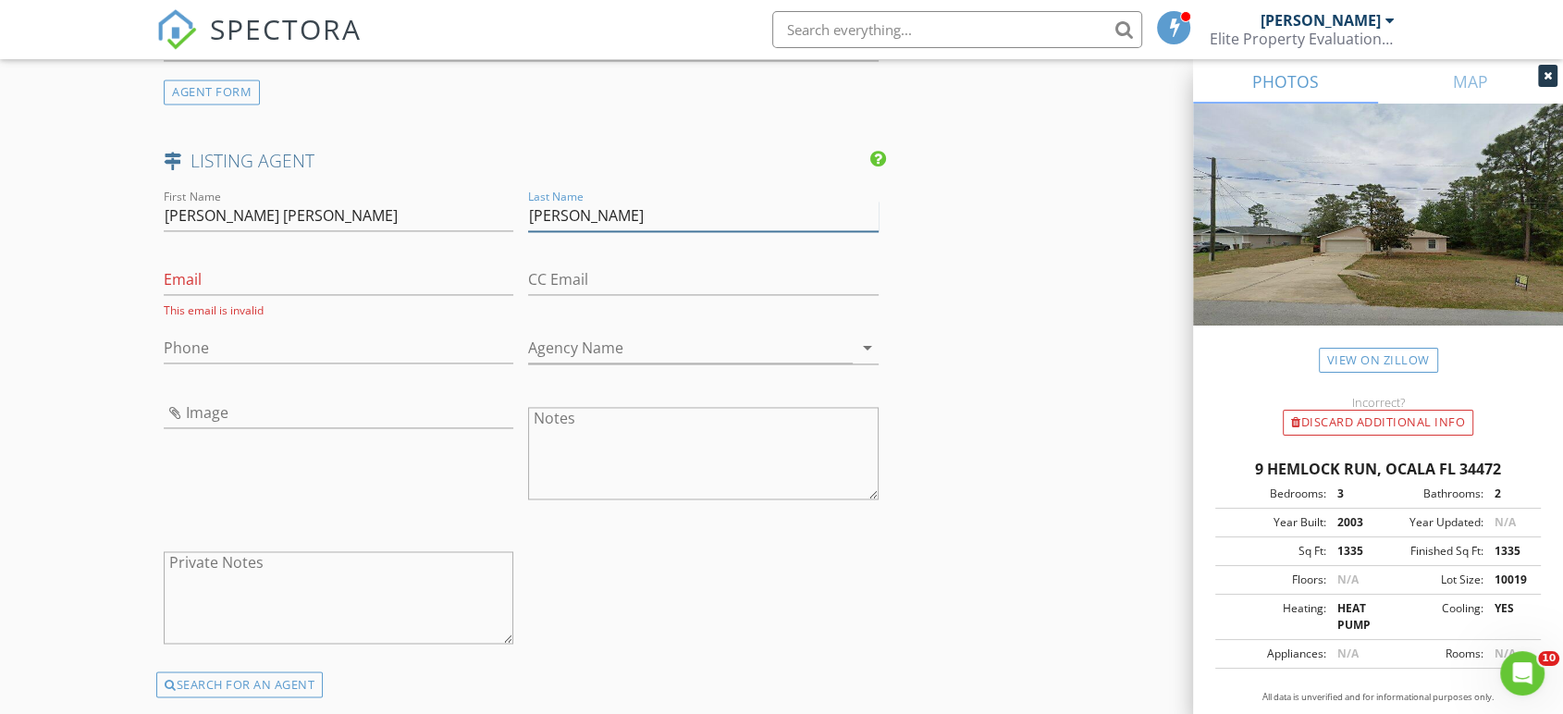
type input "Caseres Villegas"
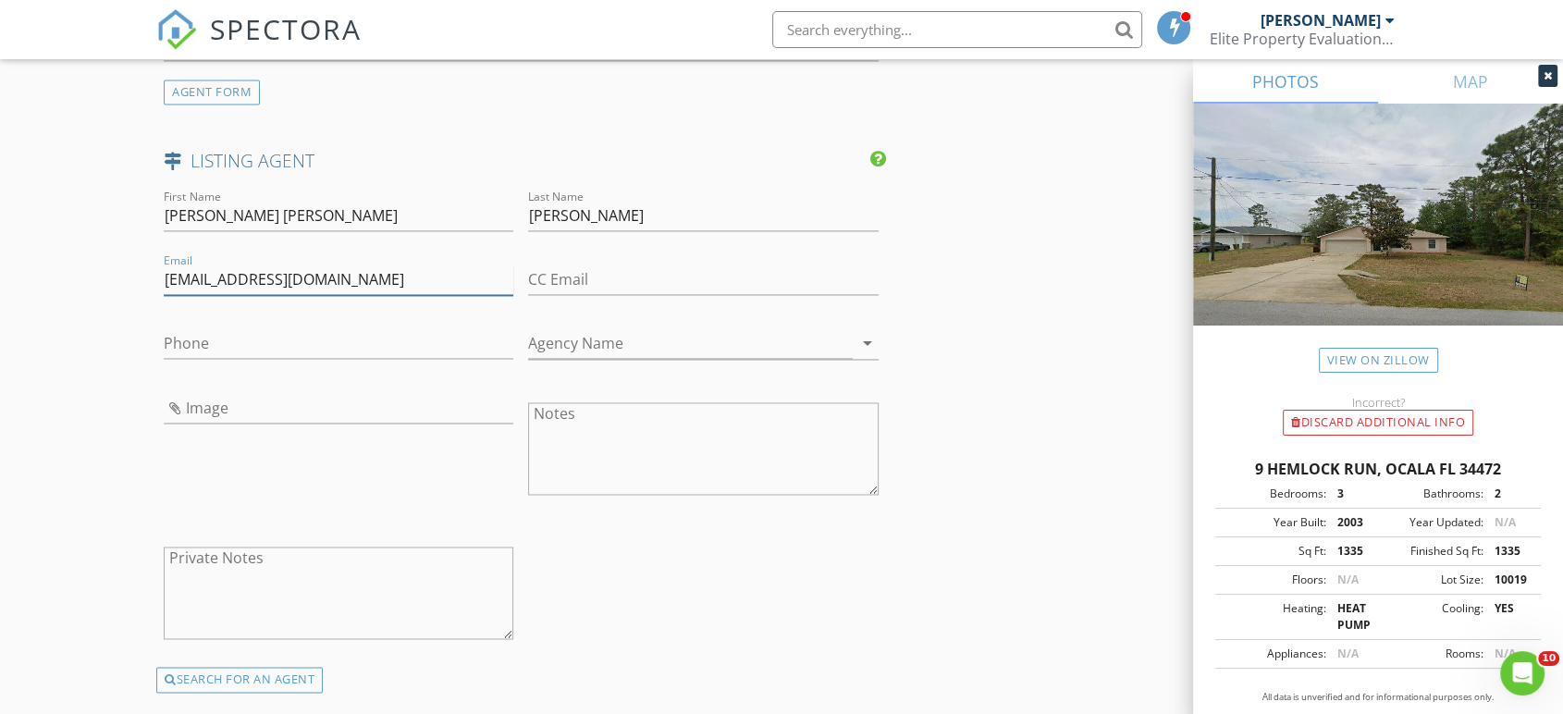
type input "cristinamcvrealtor@gmail.com"
click at [324, 337] on input "Phone" at bounding box center [339, 343] width 350 height 31
type input "813-203-2358"
click at [558, 337] on input "Agency Name" at bounding box center [690, 343] width 324 height 31
drag, startPoint x: 558, startPoint y: 337, endPoint x: 548, endPoint y: 378, distance: 42.9
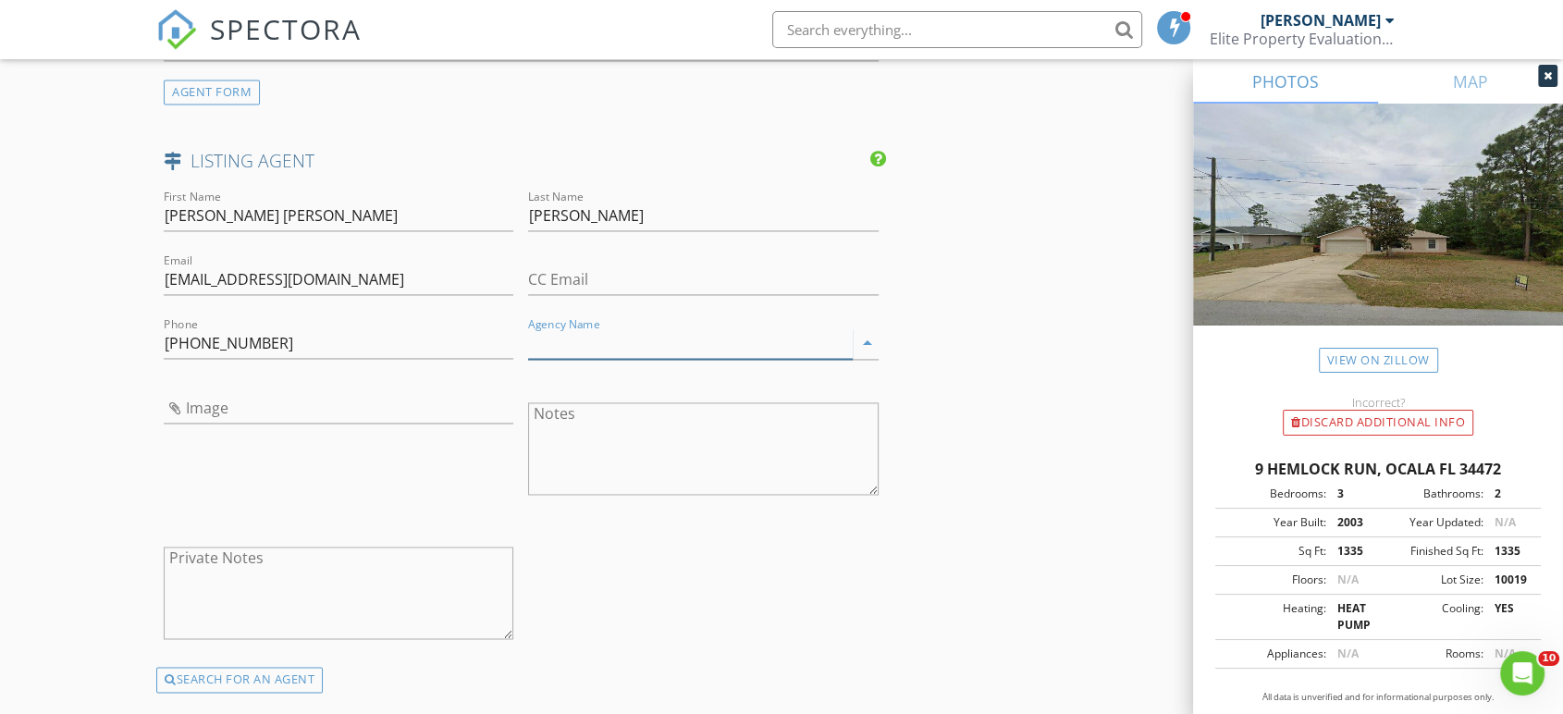
click at [548, 378] on div "First Name Cristina Marie Last Name Caseres Villegas Email cristinamcvrealtor@g…" at bounding box center [521, 426] width 730 height 481
click at [550, 342] on input "Agency Name" at bounding box center [690, 343] width 324 height 31
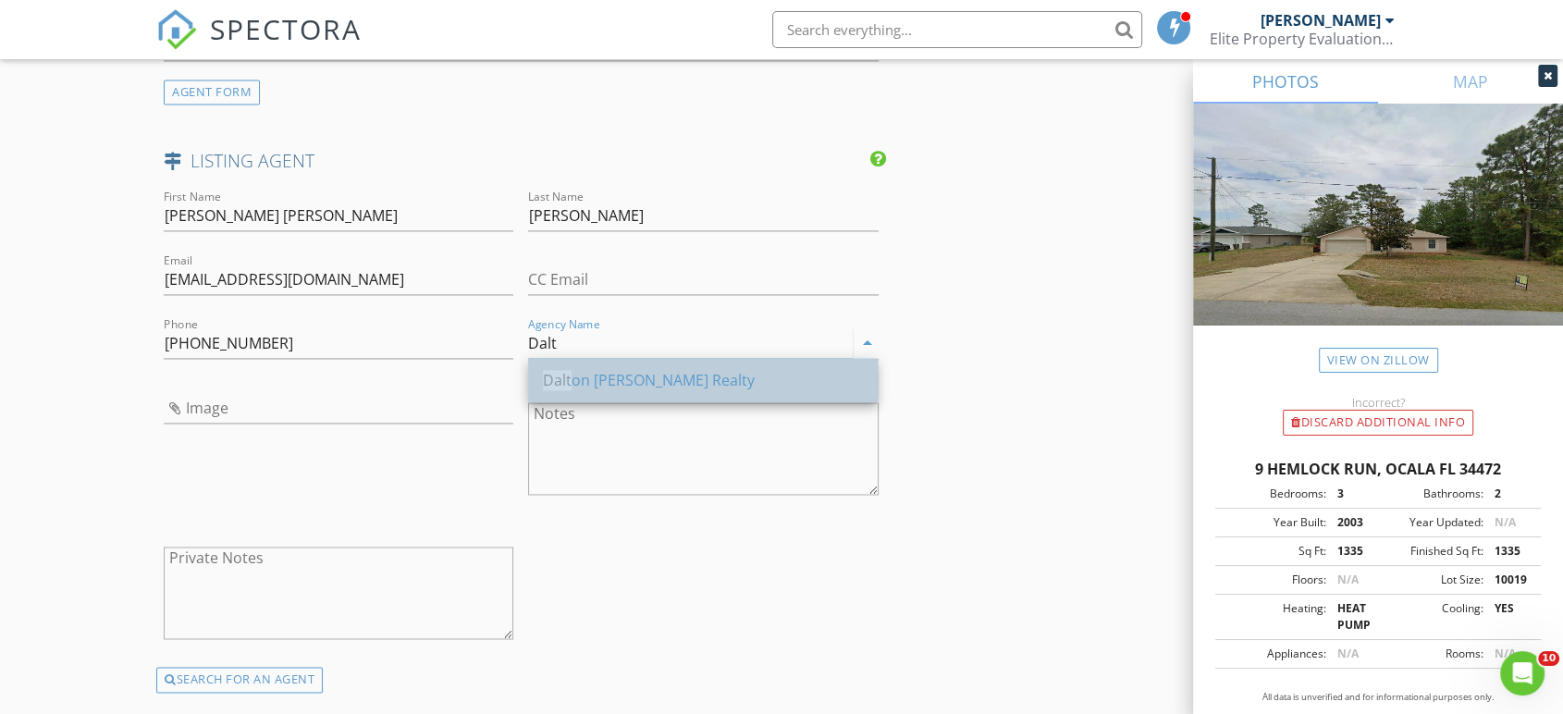
click at [607, 383] on div "Dalt on Wade Realty" at bounding box center [703, 380] width 320 height 22
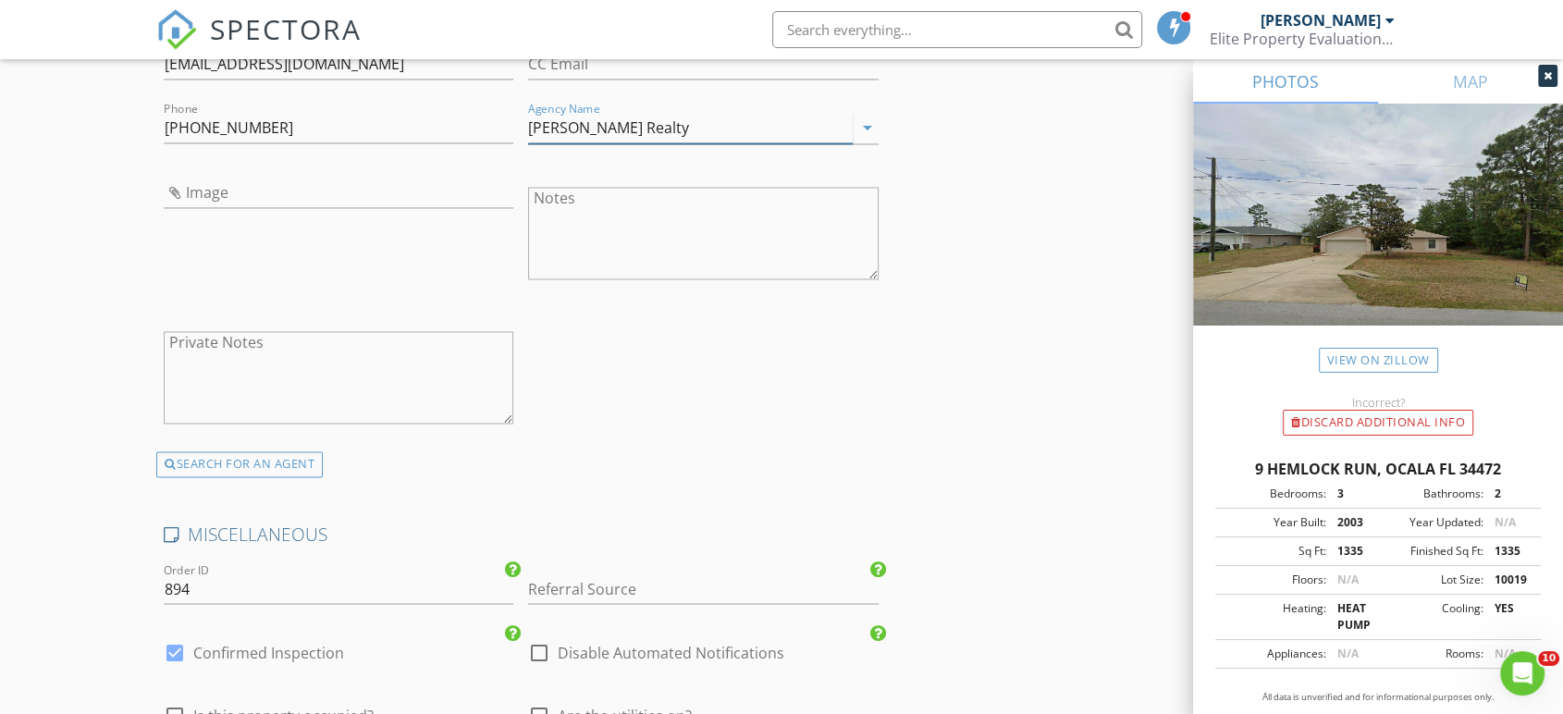
scroll to position [3048, 0]
type input "Dalton Wade Realty"
click at [550, 581] on input "Referral Source" at bounding box center [703, 588] width 350 height 31
click at [582, 625] on div "Google ad" at bounding box center [703, 624] width 348 height 37
type input "Google ad"
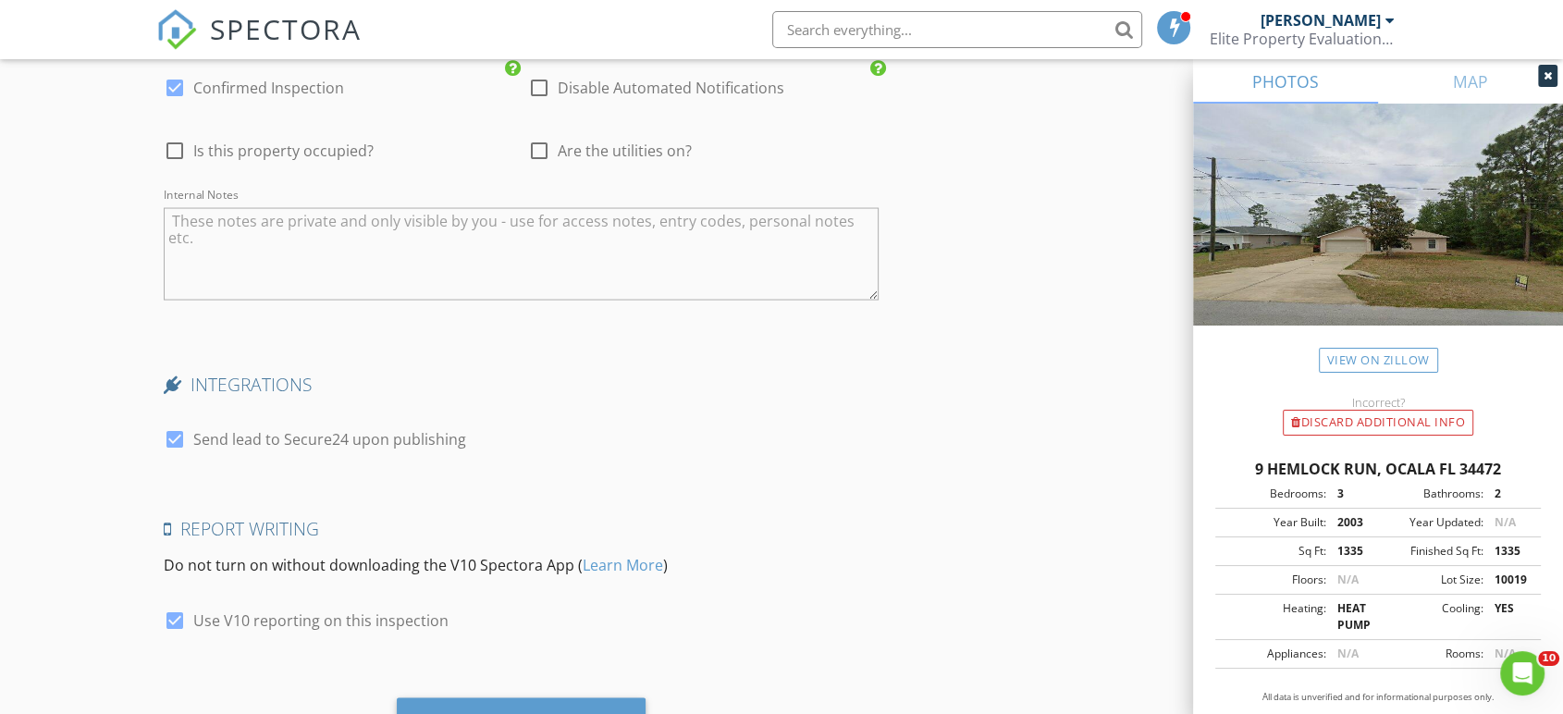
scroll to position [3700, 0]
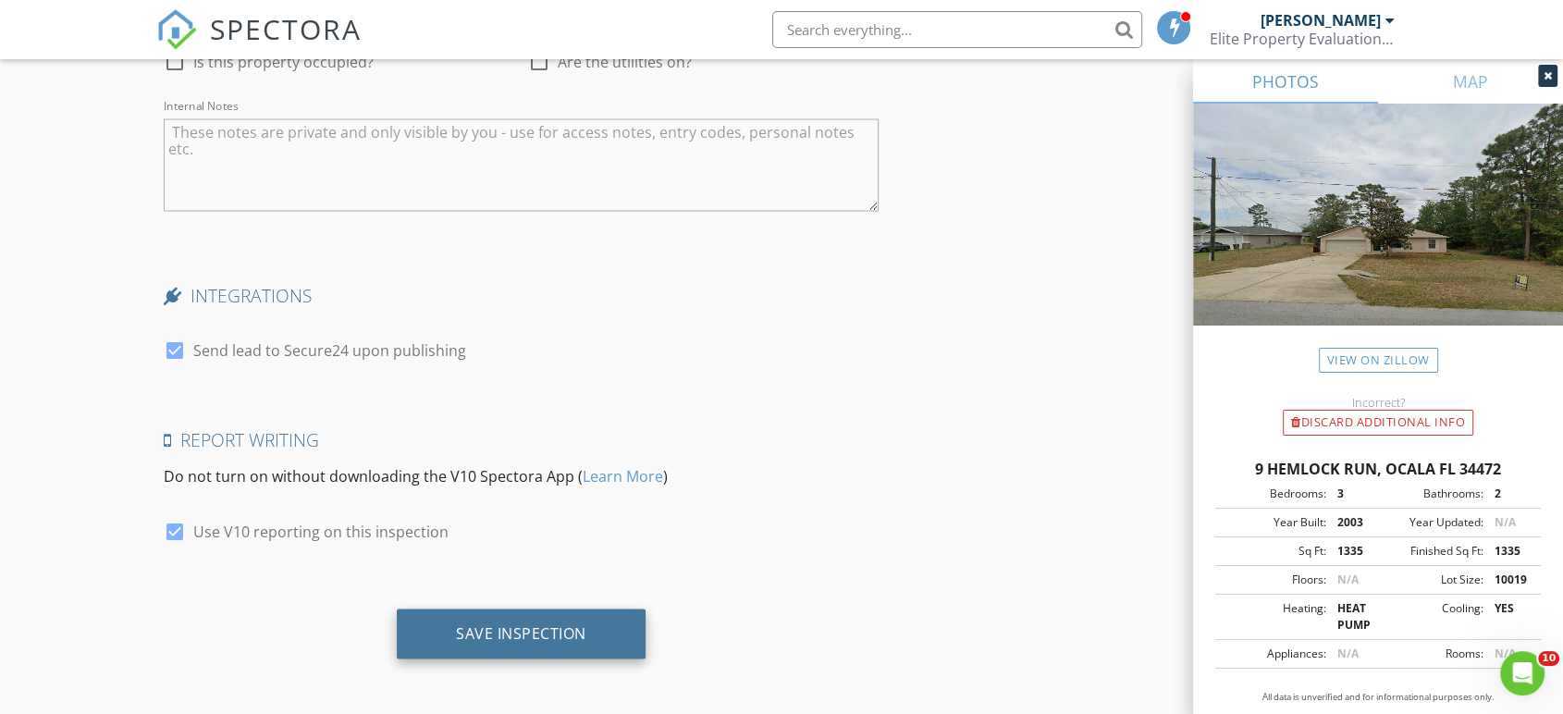
click at [503, 625] on div "Save Inspection" at bounding box center [521, 633] width 130 height 19
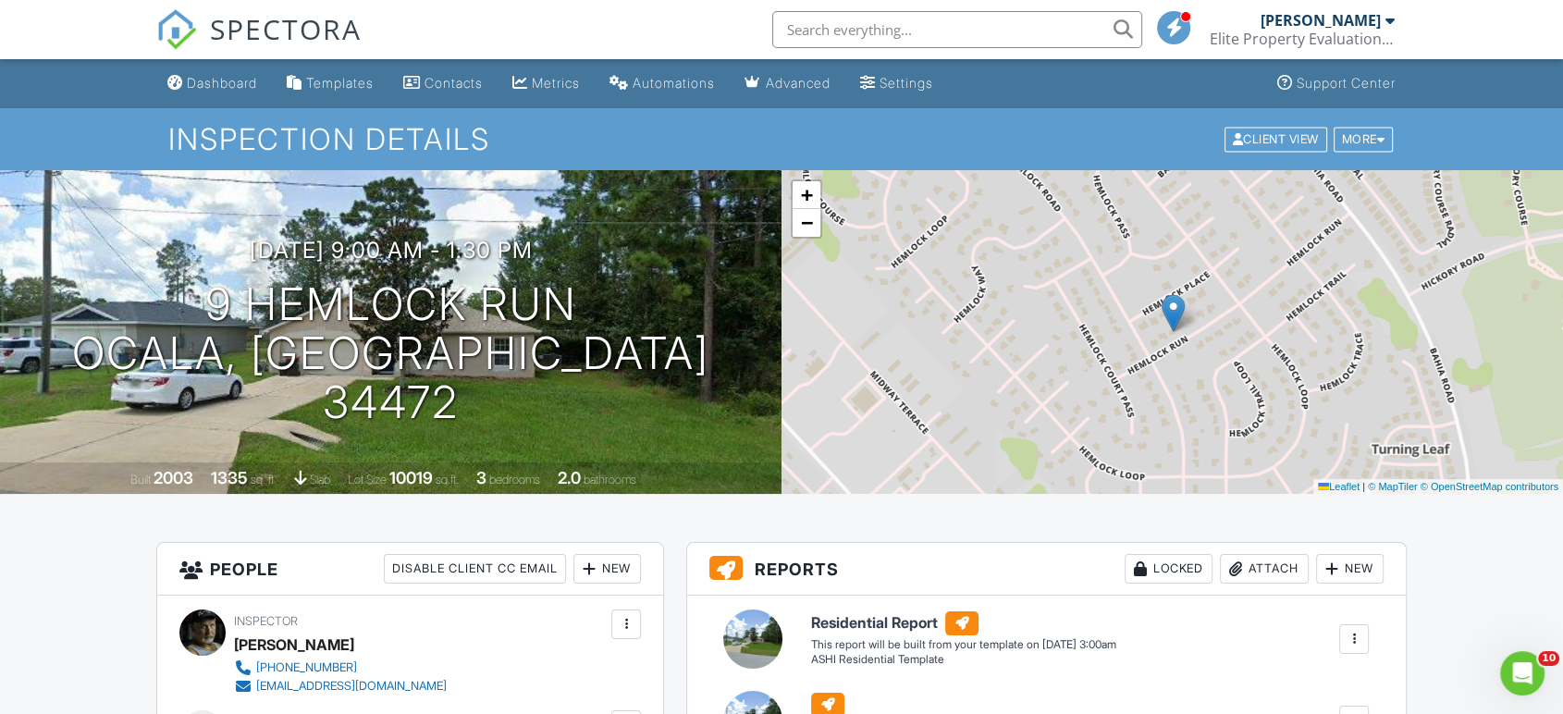
click at [836, 20] on input "text" at bounding box center [957, 29] width 370 height 37
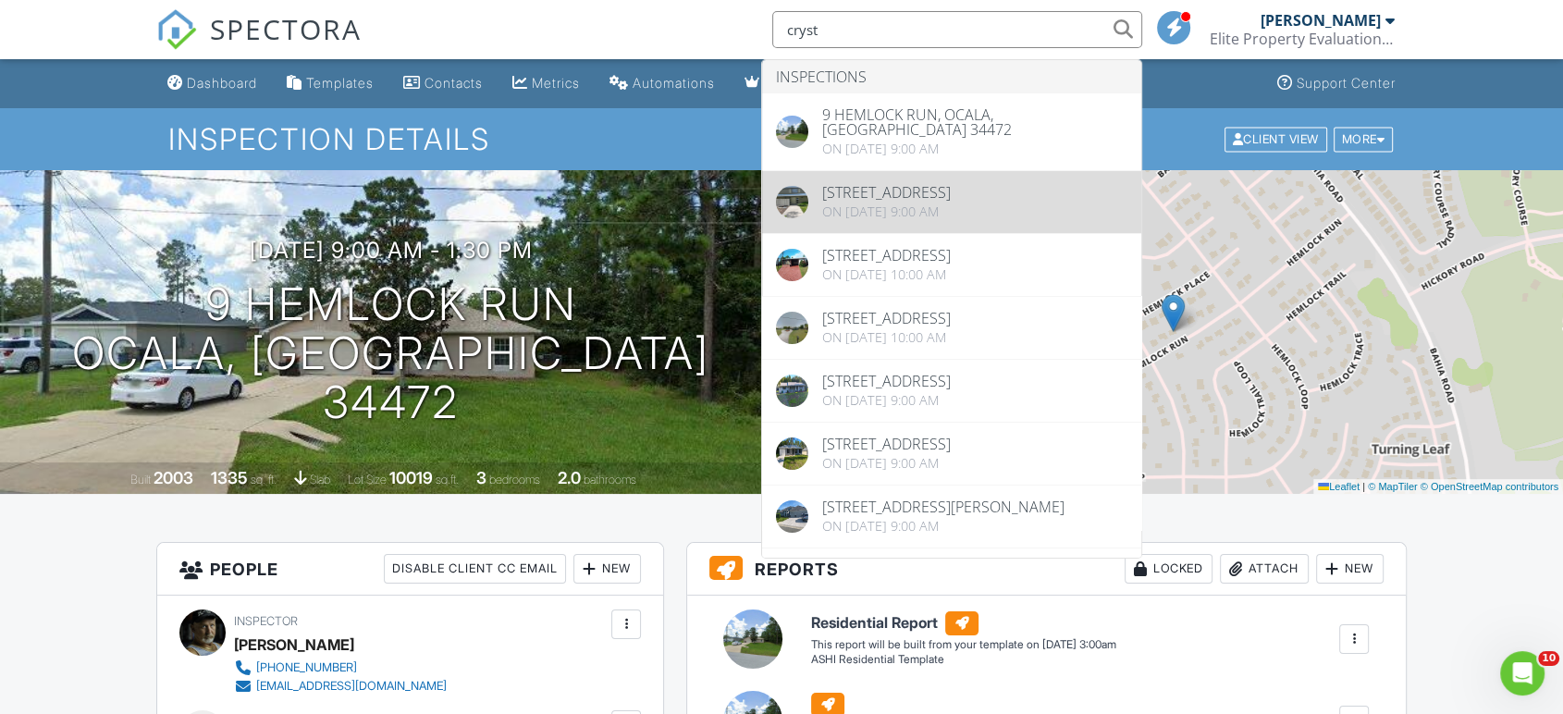
type input "cryst"
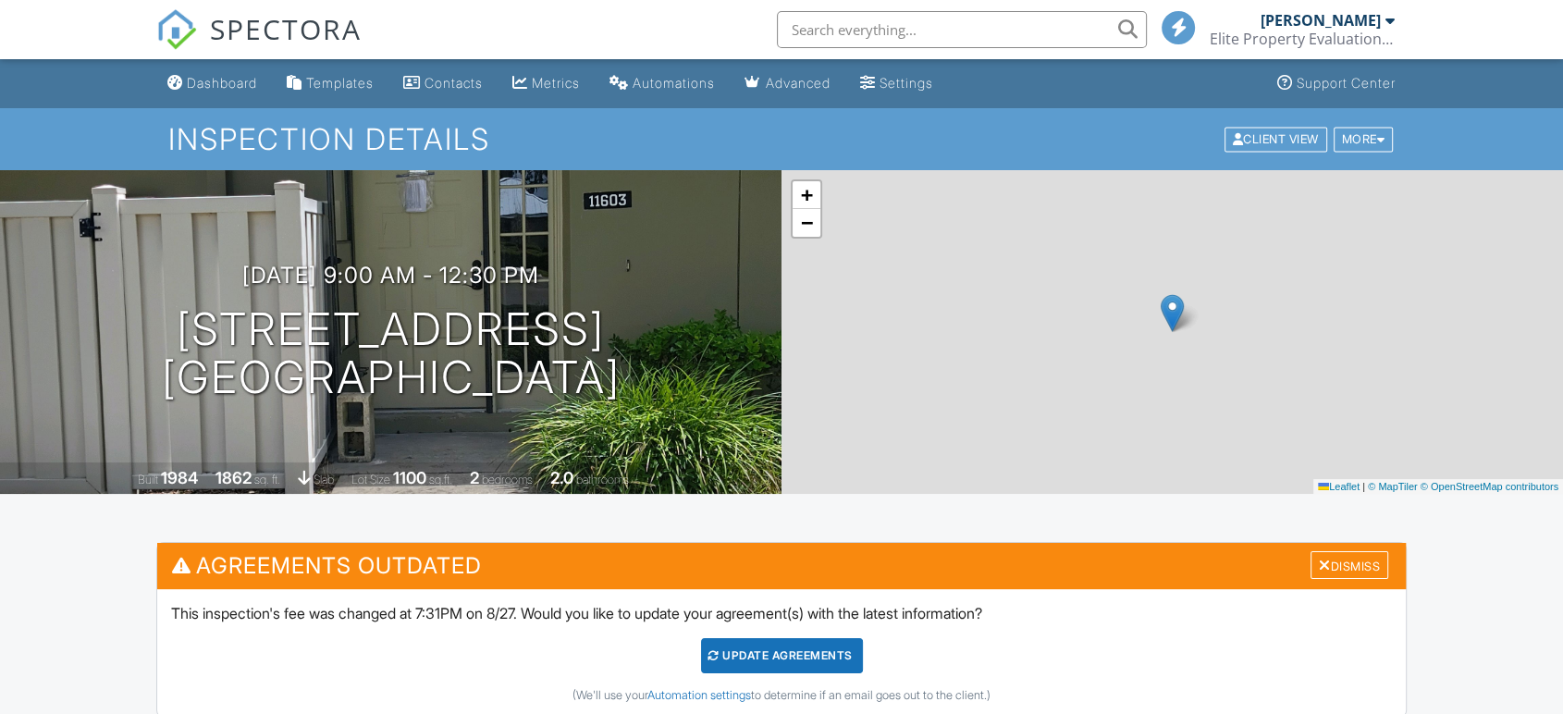
click at [483, 269] on h3 "[DATE] 9:00 am - 12:30 pm" at bounding box center [390, 275] width 297 height 25
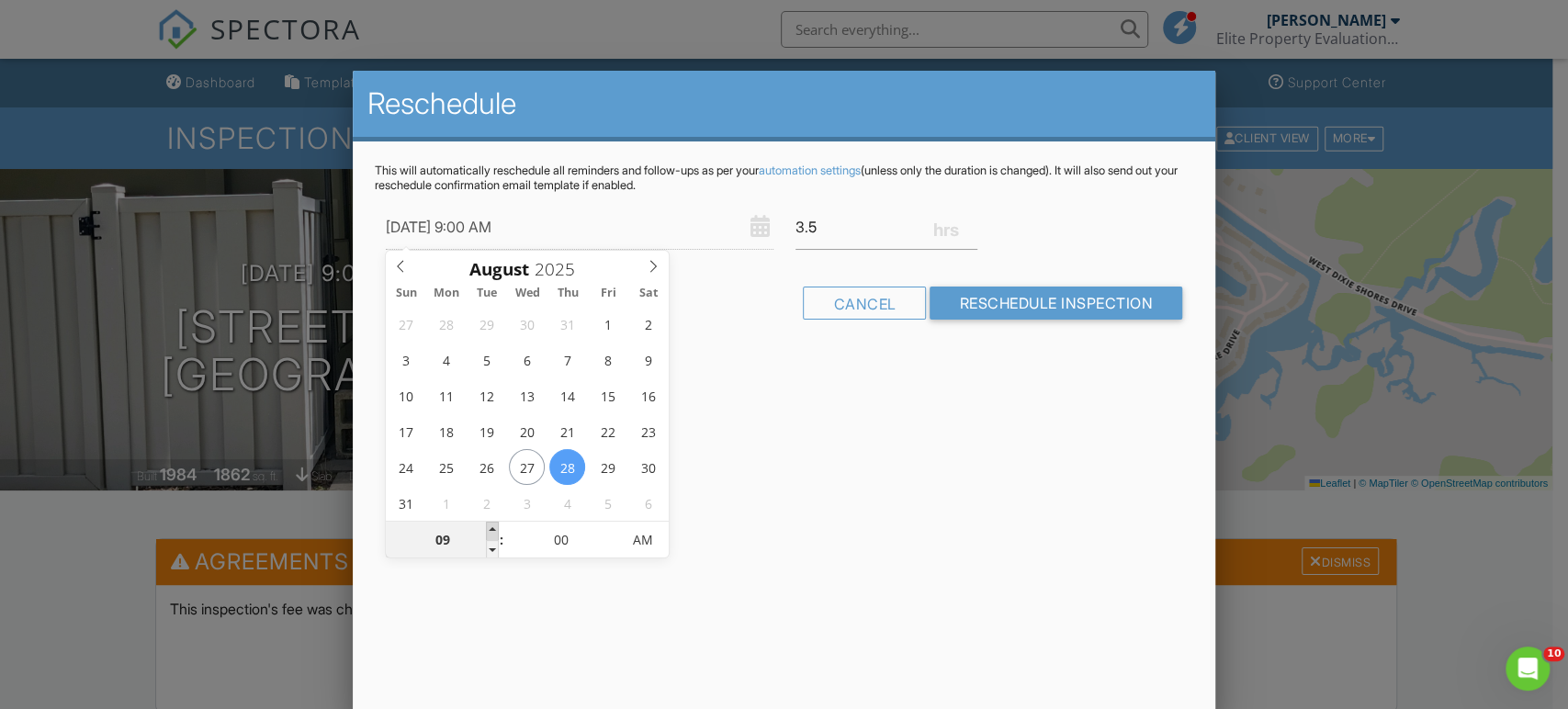
type input "[DATE] 10:00 AM"
type input "10"
click at [490, 527] on span at bounding box center [492, 530] width 13 height 19
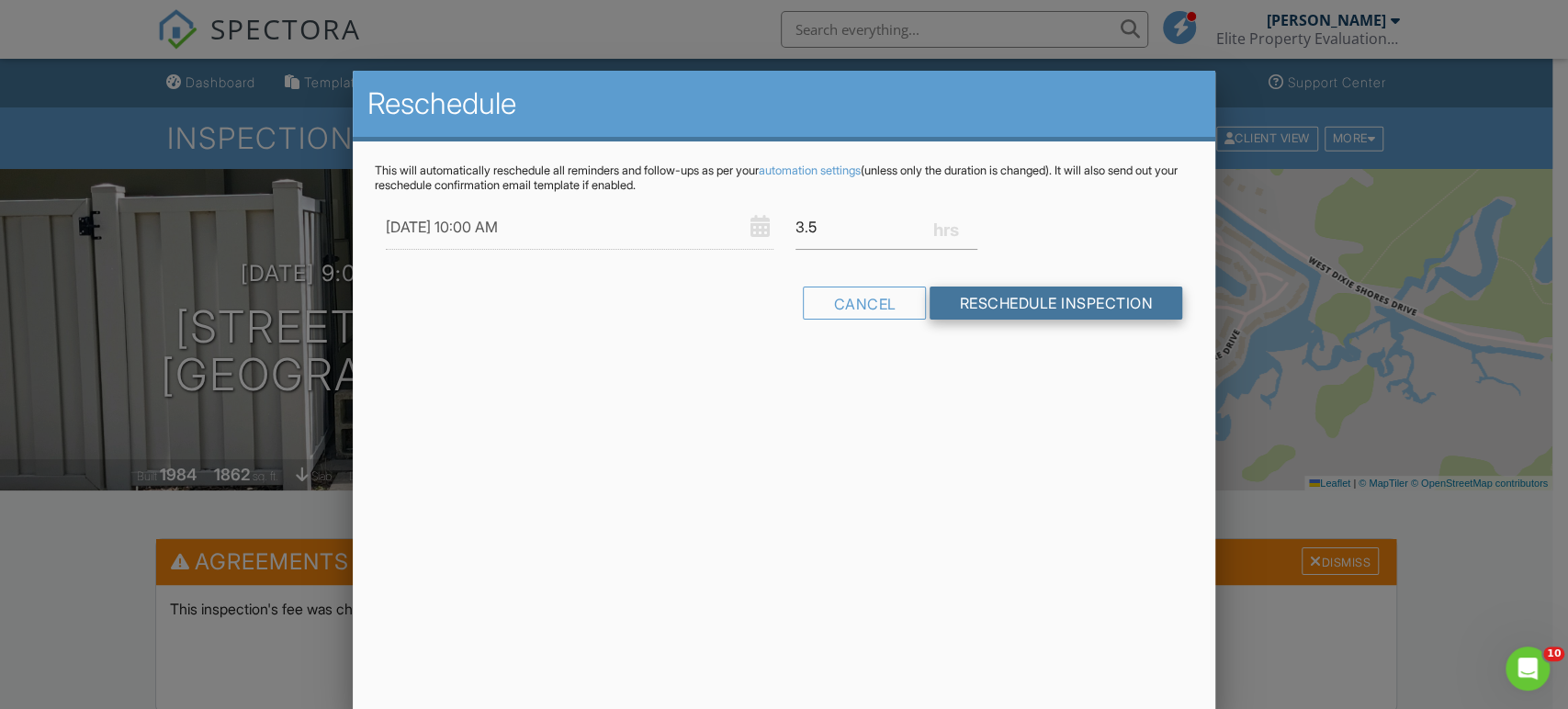
click at [1007, 297] on input "Reschedule Inspection" at bounding box center [1056, 303] width 252 height 33
